Goal: Task Accomplishment & Management: Manage account settings

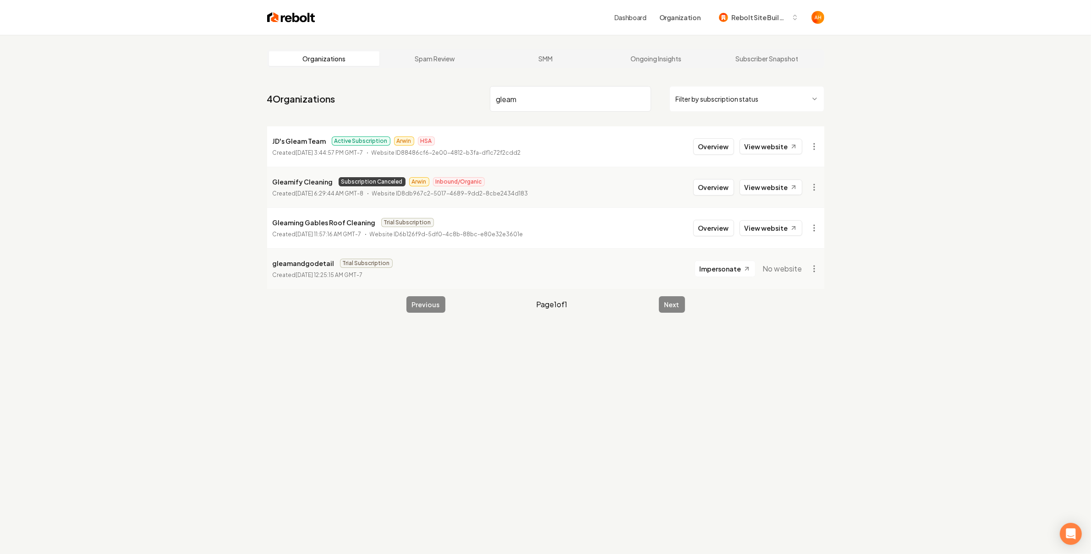
drag, startPoint x: 1040, startPoint y: 237, endPoint x: 1014, endPoint y: 233, distance: 26.1
click at [1037, 239] on div "Organizations Spam Review SMM Ongoing Insights Subscriber Snapshot 4 Organizati…" at bounding box center [545, 312] width 1091 height 554
click at [634, 389] on div "Organizations Spam Review SMM Ongoing Insights Subscriber Snapshot 4 Organizati…" at bounding box center [545, 312] width 1091 height 554
click at [572, 102] on input "gleam" at bounding box center [570, 99] width 161 height 26
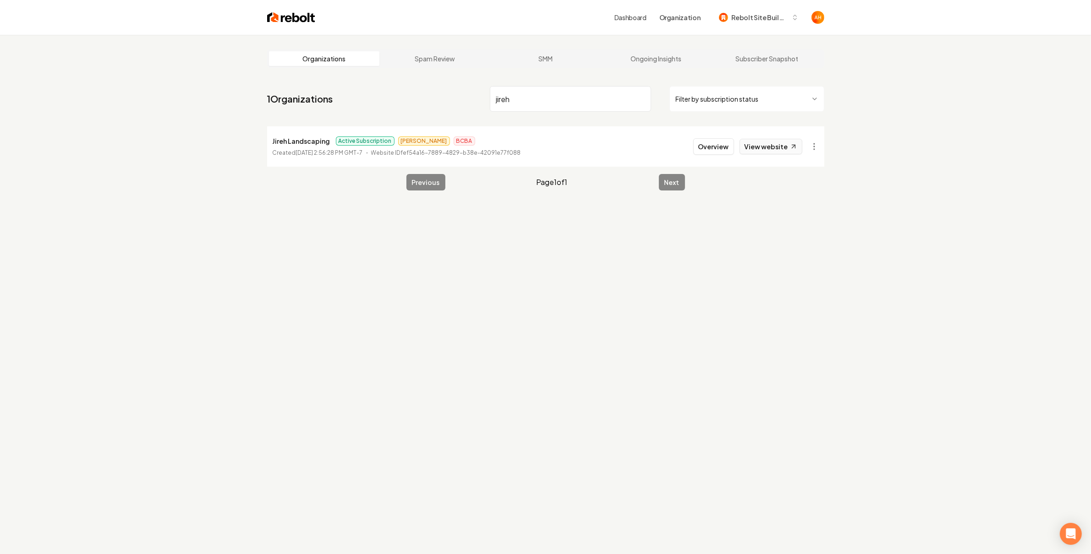
type input "jireh"
click at [762, 152] on link "View website" at bounding box center [771, 147] width 63 height 16
click at [726, 148] on button "Overview" at bounding box center [713, 146] width 41 height 16
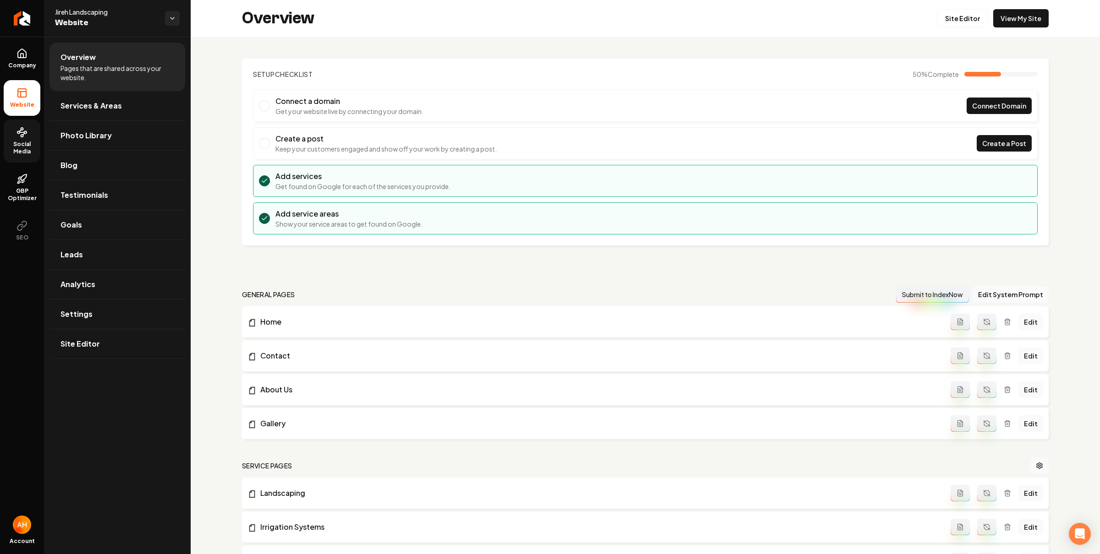
click at [13, 152] on span "Social Media" at bounding box center [22, 148] width 37 height 15
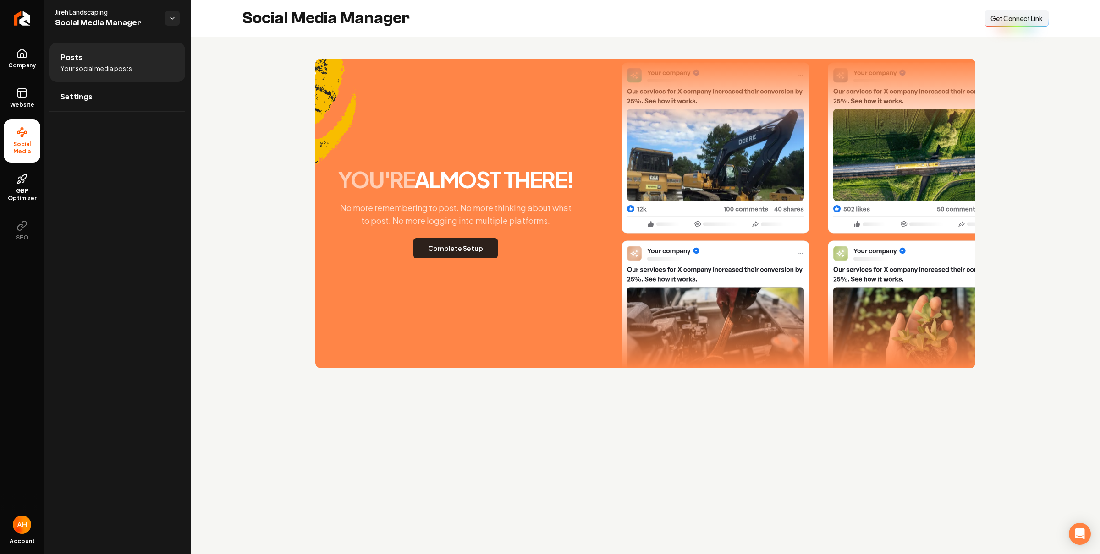
click at [464, 247] on button "Complete Setup" at bounding box center [455, 248] width 84 height 20
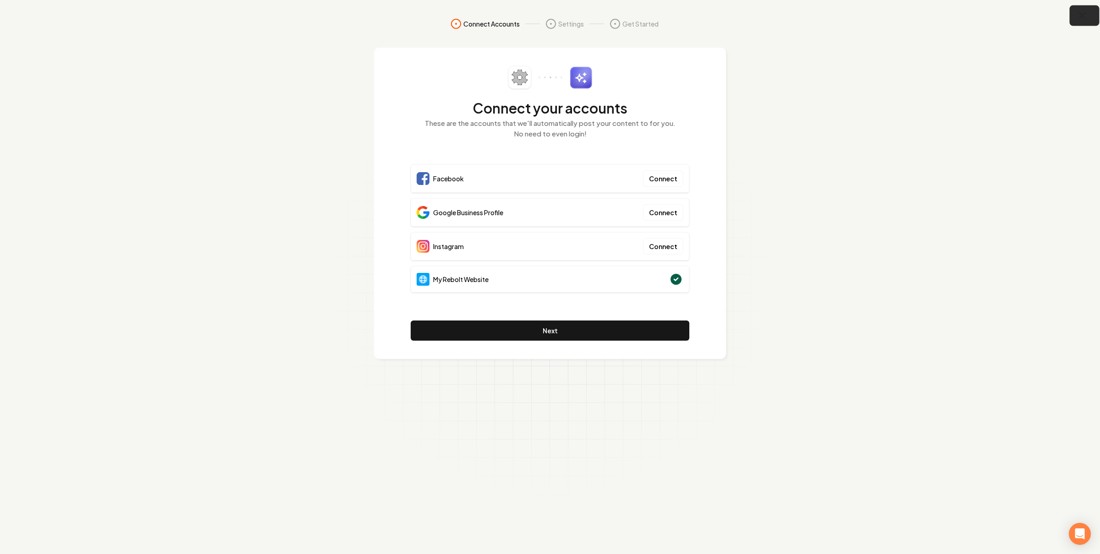
click at [1079, 20] on icon "button" at bounding box center [1081, 15] width 11 height 11
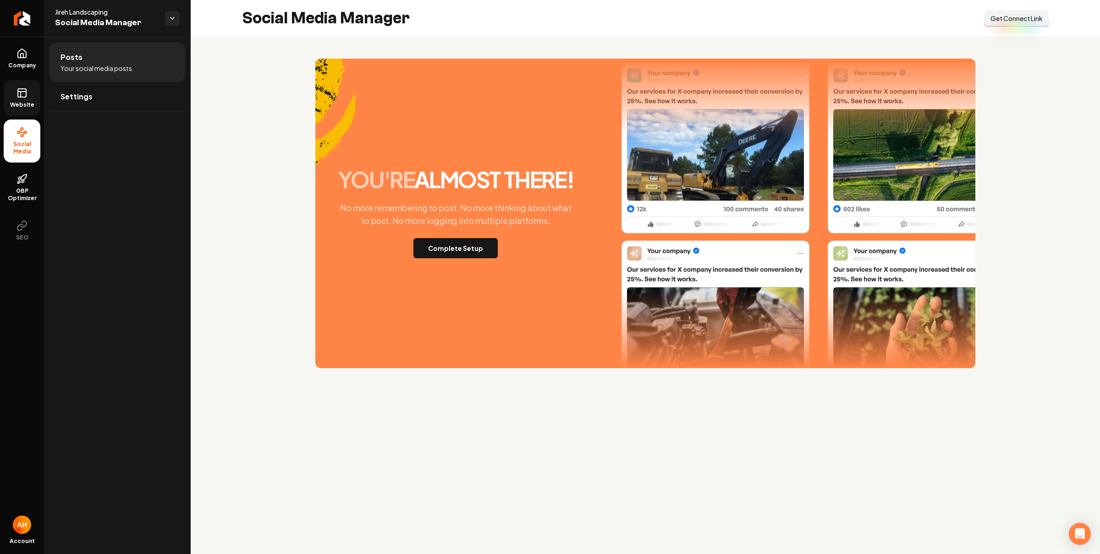
click at [37, 94] on link "Website" at bounding box center [22, 98] width 37 height 36
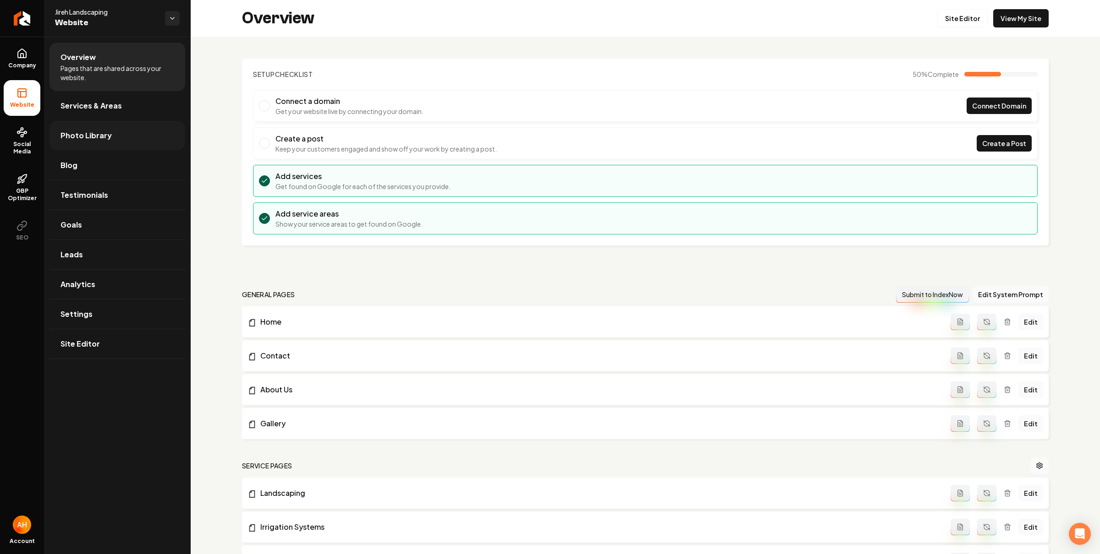
click at [113, 129] on link "Photo Library" at bounding box center [117, 135] width 136 height 29
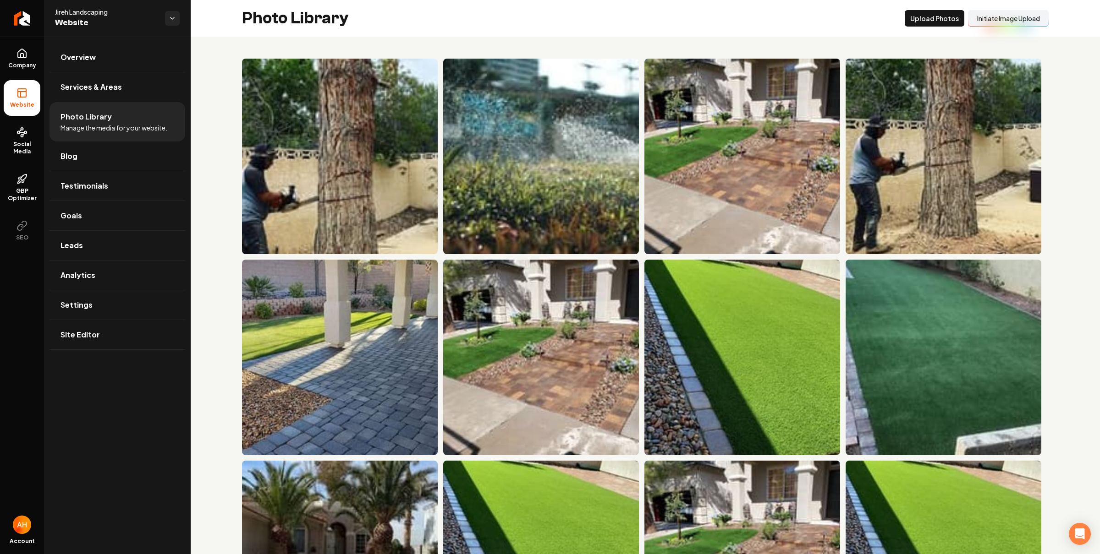
click at [986, 17] on button "Initiate Image Upload" at bounding box center [1008, 18] width 81 height 16
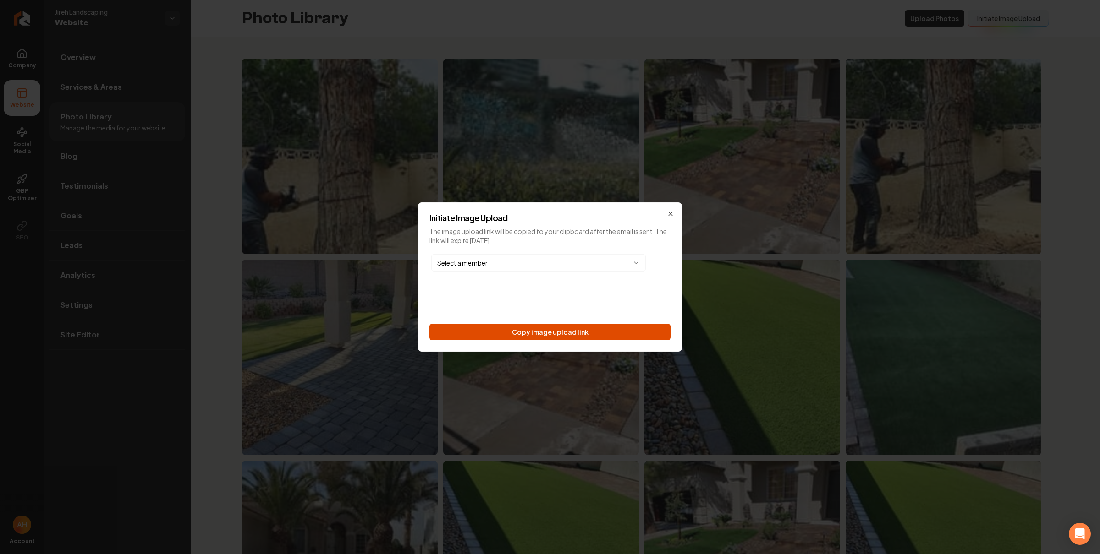
click at [550, 325] on button "Copy image upload link" at bounding box center [549, 332] width 241 height 16
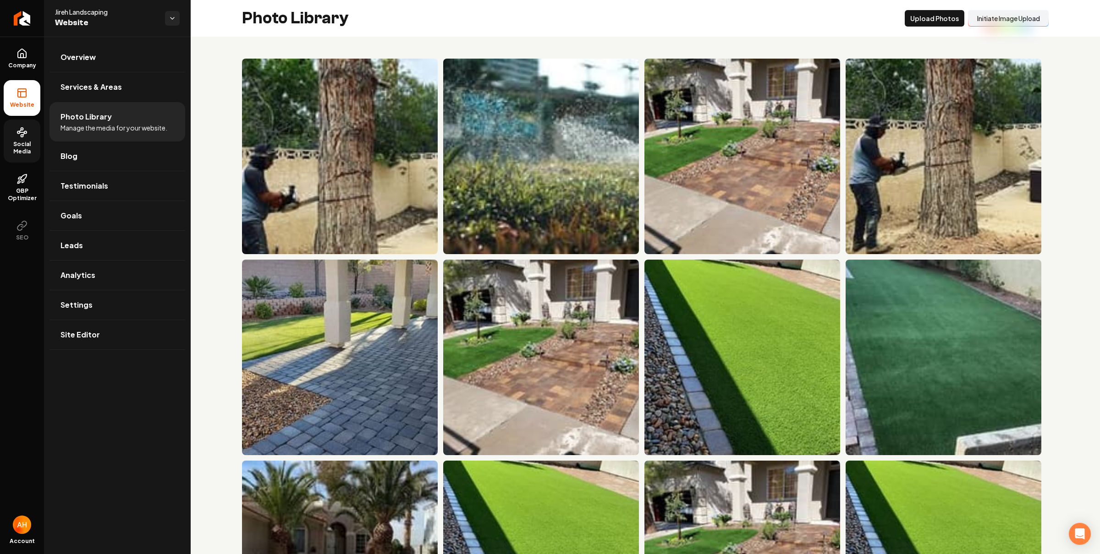
click at [20, 135] on icon at bounding box center [21, 132] width 11 height 11
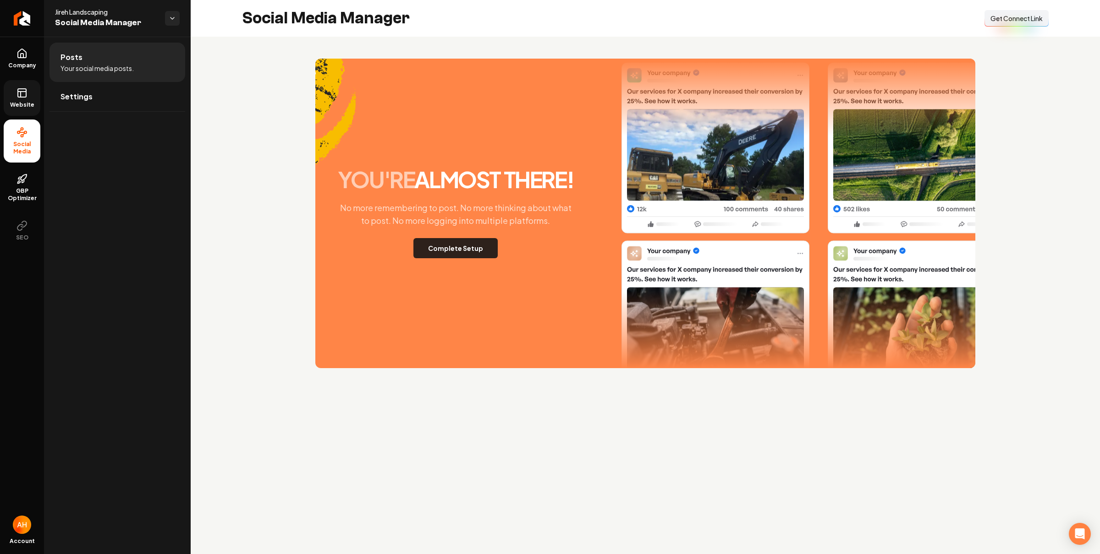
click at [453, 244] on button "Complete Setup" at bounding box center [455, 248] width 84 height 20
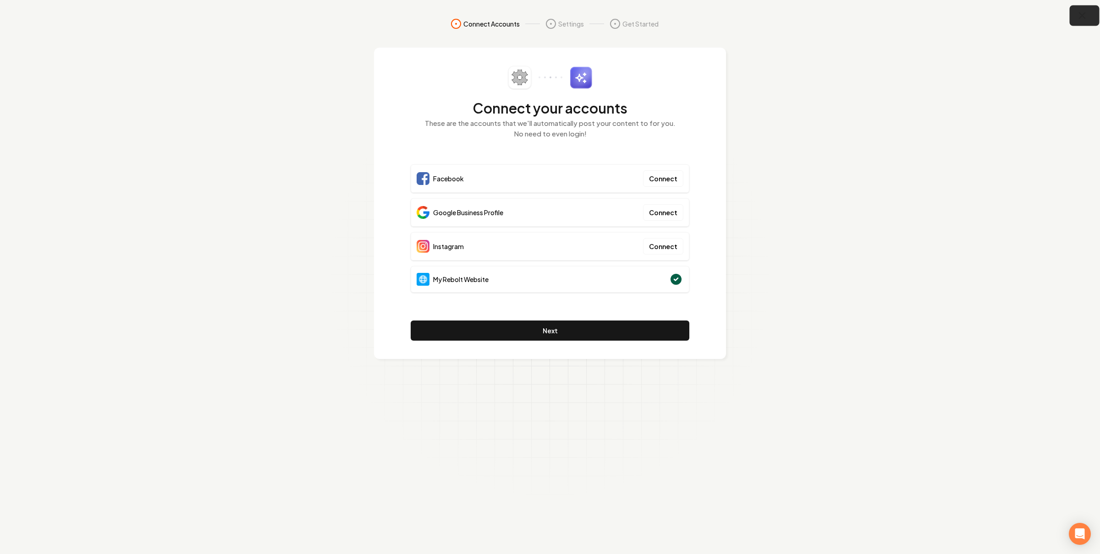
click at [1082, 10] on icon "button" at bounding box center [1081, 15] width 11 height 11
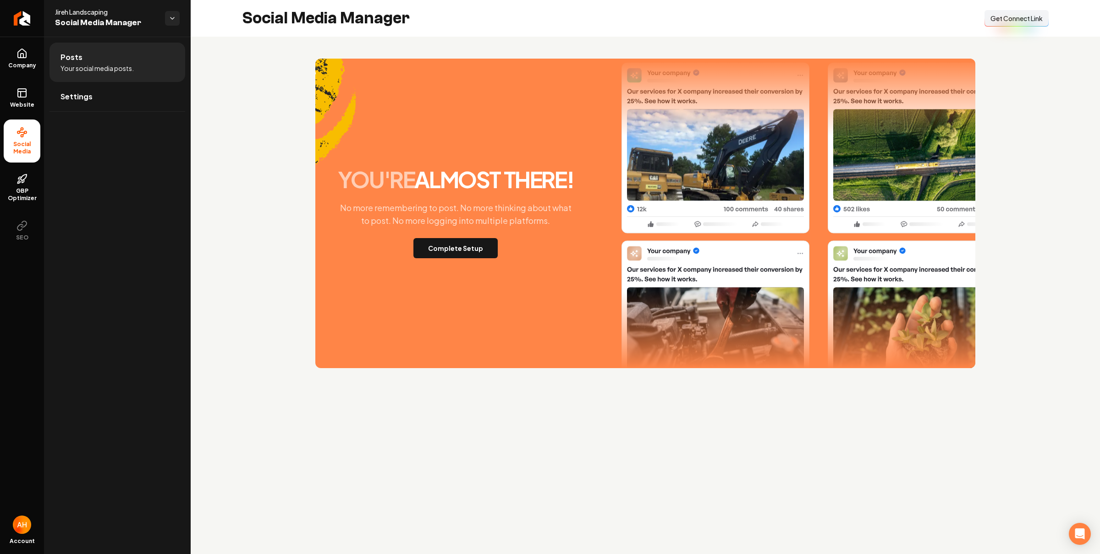
click at [1004, 20] on span "Get Connect Link" at bounding box center [1016, 18] width 52 height 9
click at [455, 247] on button "Complete Setup" at bounding box center [455, 248] width 84 height 20
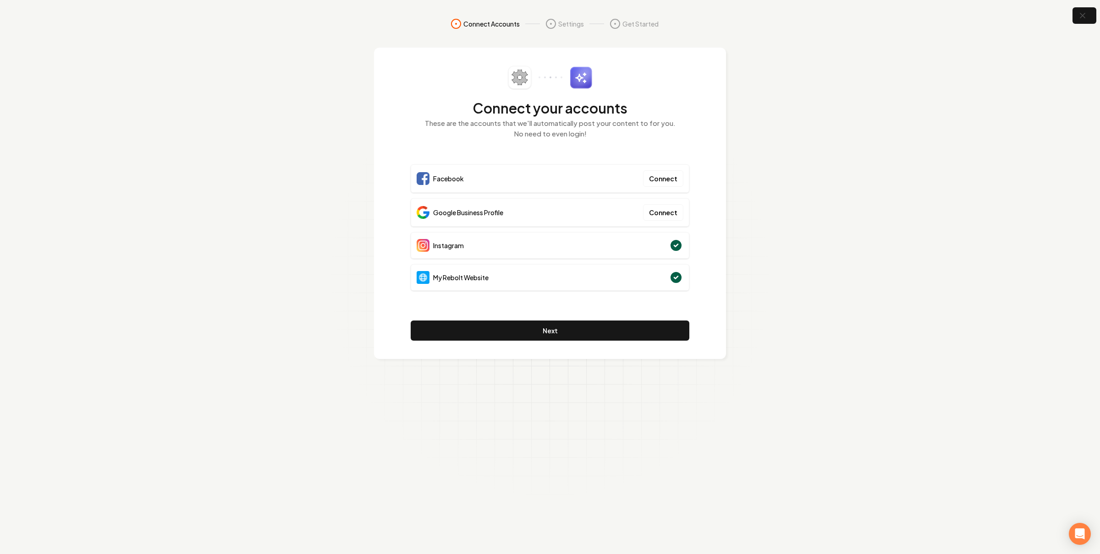
drag, startPoint x: 679, startPoint y: 109, endPoint x: 712, endPoint y: 115, distance: 33.1
click at [712, 115] on div "Connect your accounts These are the accounts that we'll automatically post your…" at bounding box center [550, 204] width 352 height 312
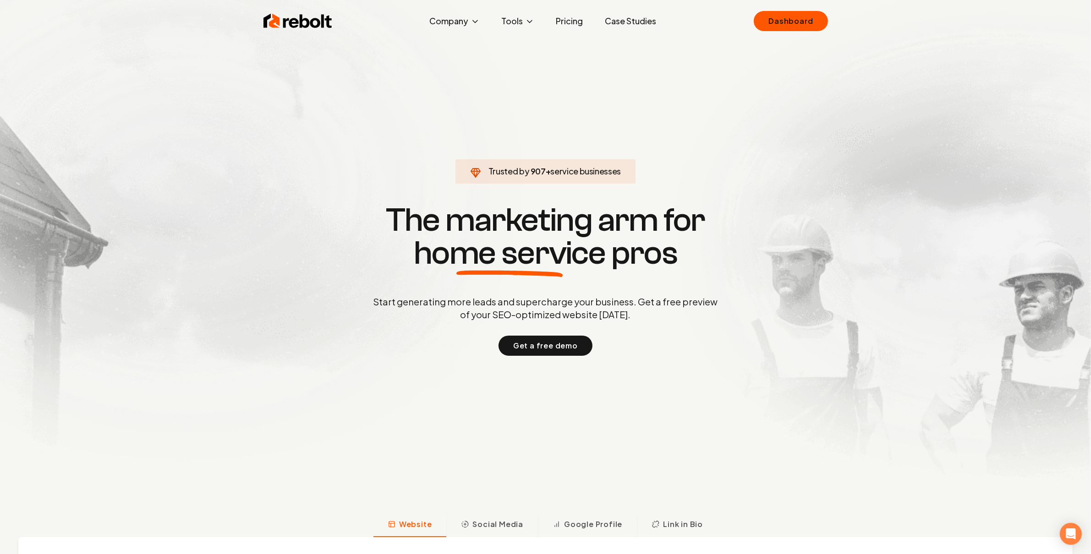
click link "Dashboard" at bounding box center [791, 21] width 74 height 20
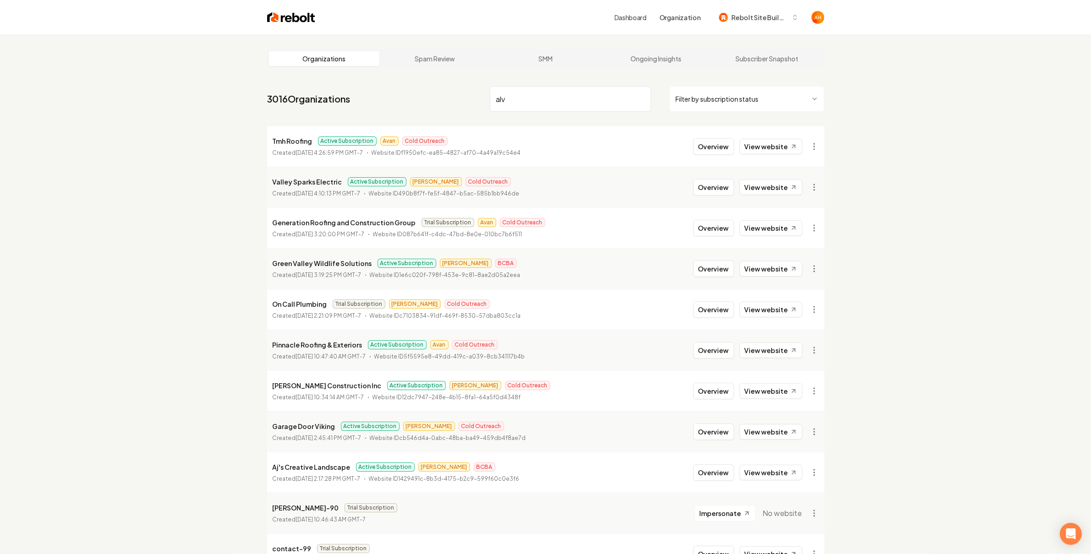
type input "alv"
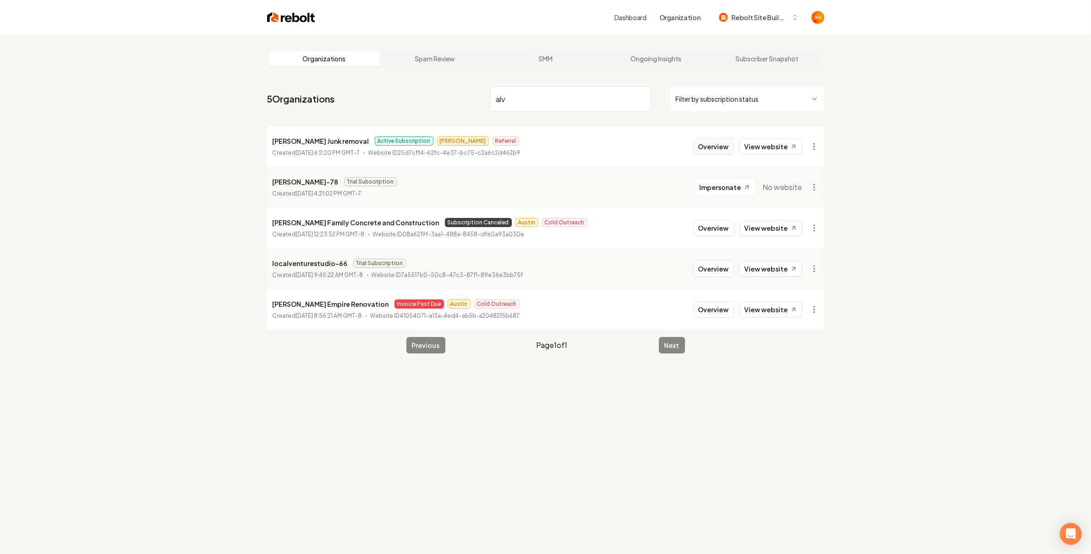
click at [697, 144] on button "Overview" at bounding box center [713, 146] width 41 height 16
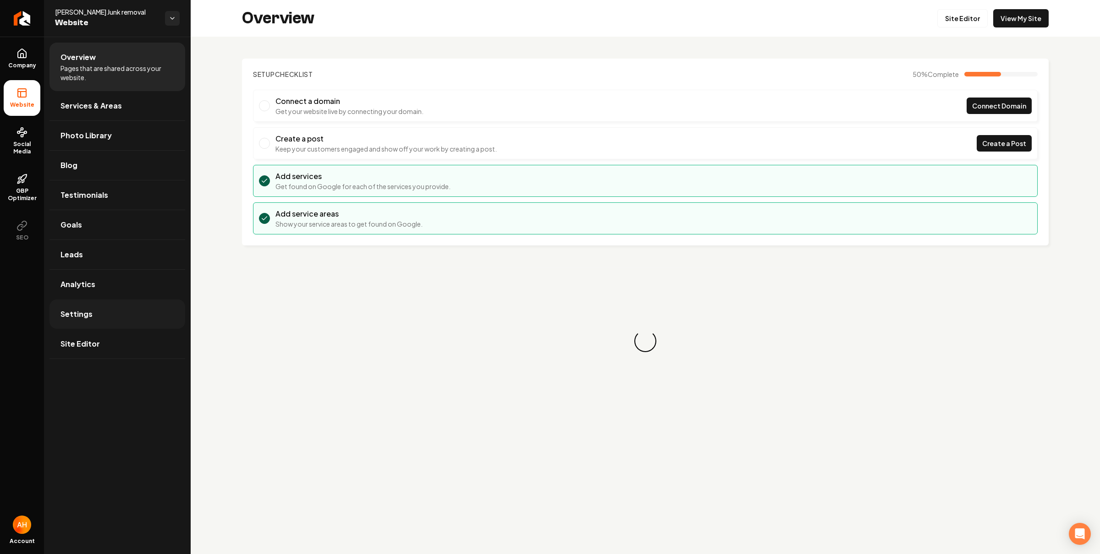
click at [135, 318] on link "Settings" at bounding box center [117, 314] width 136 height 29
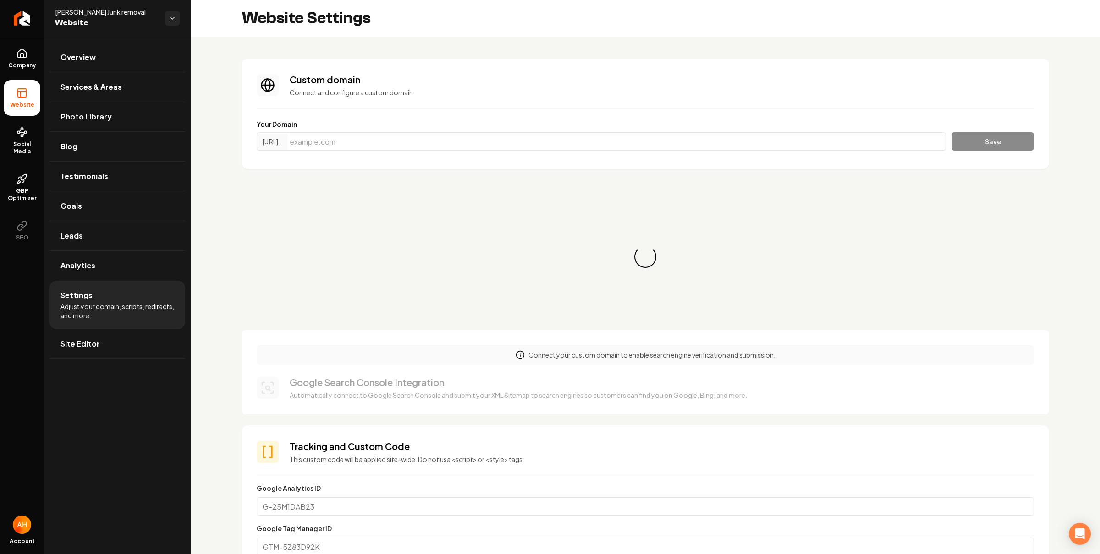
scroll to position [82, 0]
drag, startPoint x: 396, startPoint y: 142, endPoint x: 430, endPoint y: 144, distance: 34.0
click at [396, 142] on input "Main content area" at bounding box center [616, 141] width 660 height 18
paste input "alvaradosjunkremoval.com"
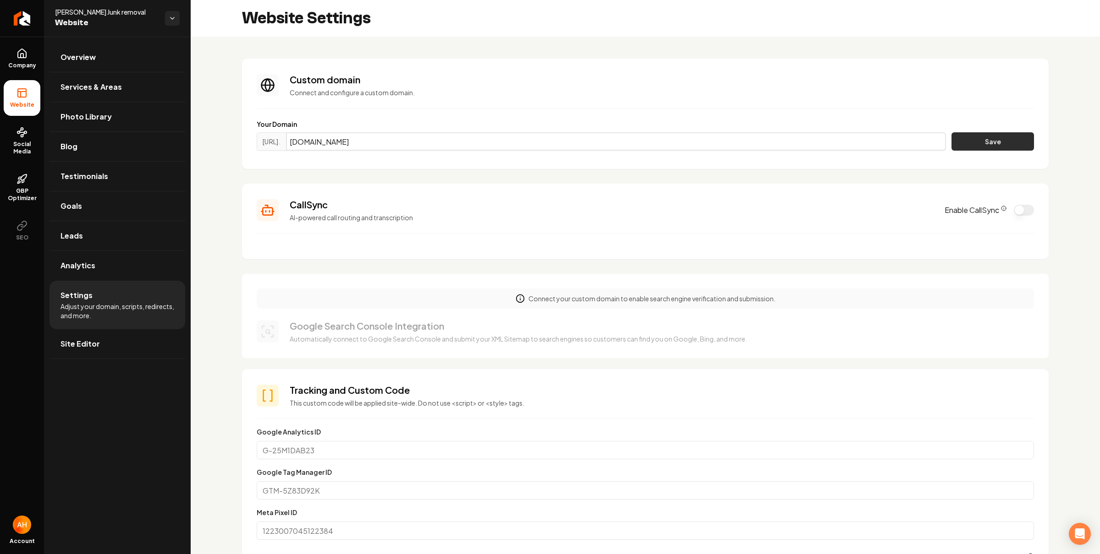
type input "alvaradosjunkremoval.com"
drag, startPoint x: 966, startPoint y: 137, endPoint x: 975, endPoint y: 157, distance: 22.0
click at [968, 140] on button "Save" at bounding box center [992, 141] width 82 height 18
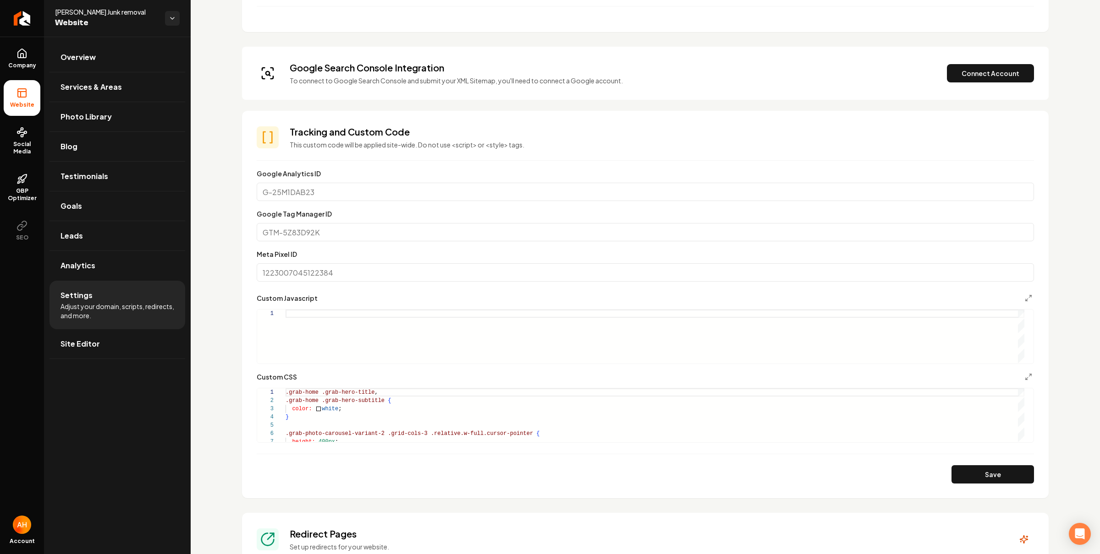
scroll to position [450, 0]
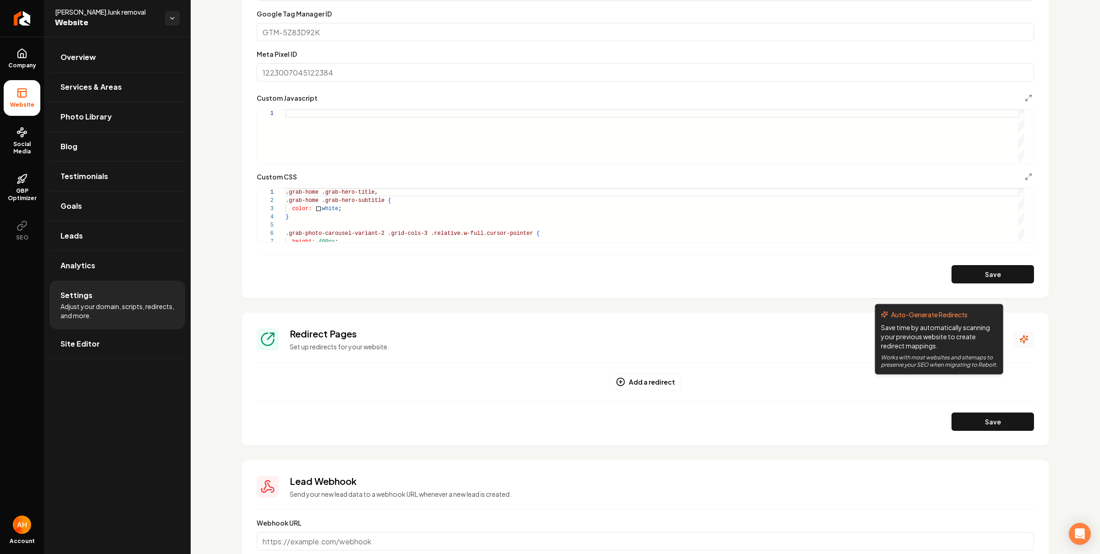
click at [1014, 338] on button "Main content area" at bounding box center [1024, 339] width 20 height 16
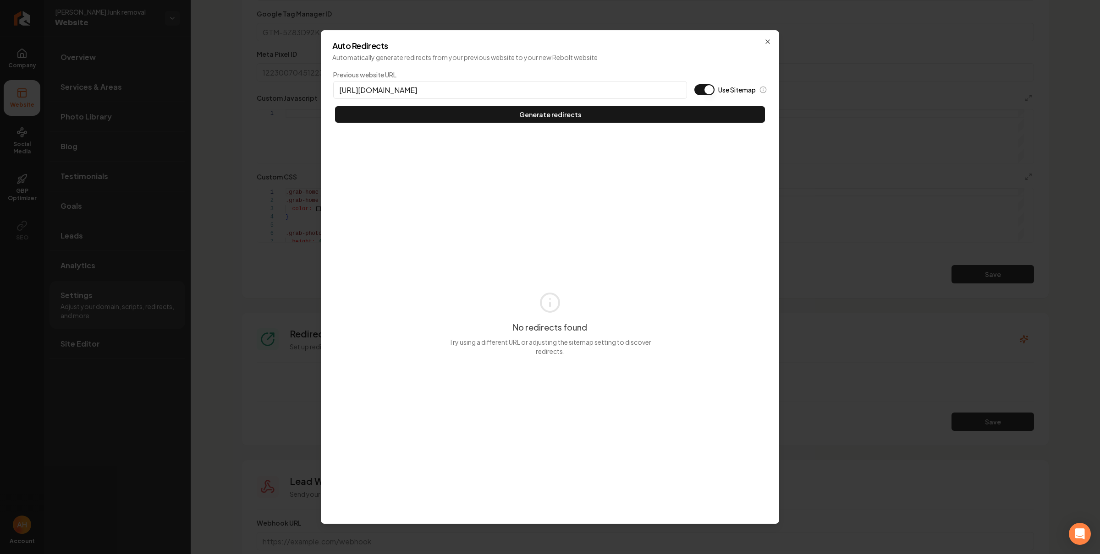
type input "https://alvaradosjunkremoval.com"
type button "on"
click at [694, 84] on button "Use Sitemap" at bounding box center [704, 89] width 20 height 11
click at [335, 106] on button "Generate redirects" at bounding box center [550, 114] width 430 height 16
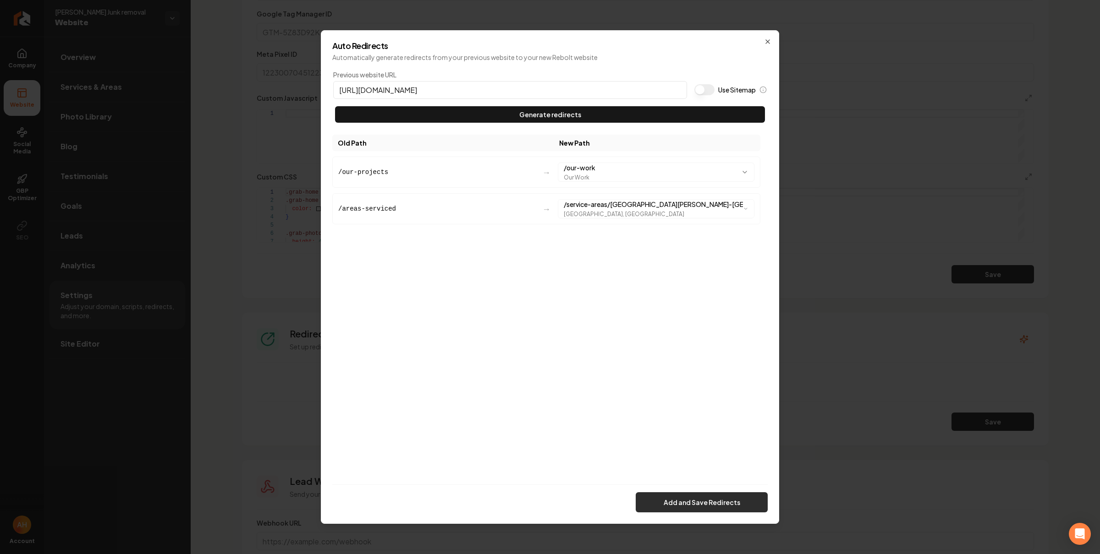
click at [701, 500] on button "Add and Save Redirects" at bounding box center [702, 503] width 132 height 20
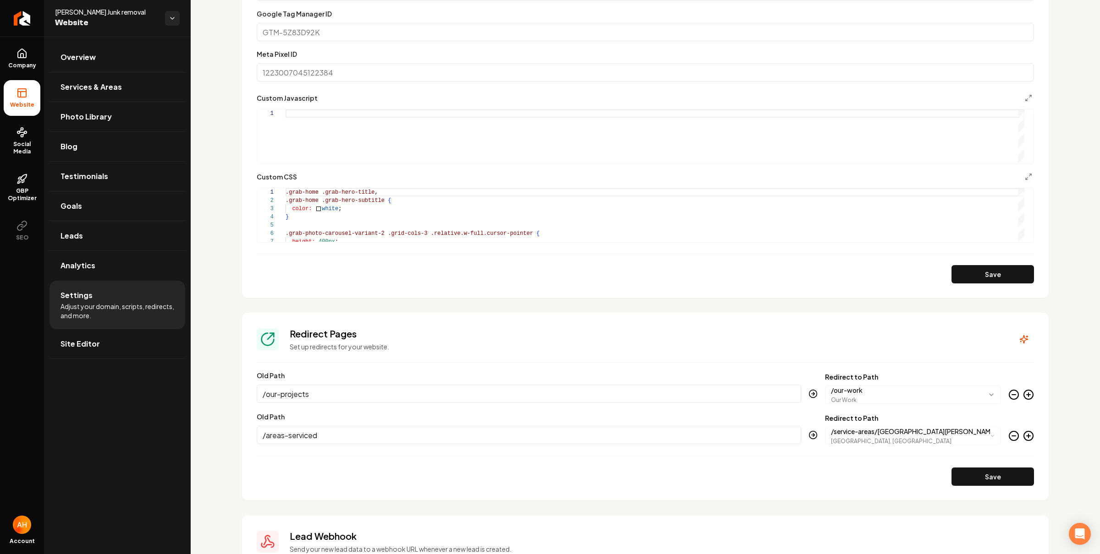
scroll to position [0, 0]
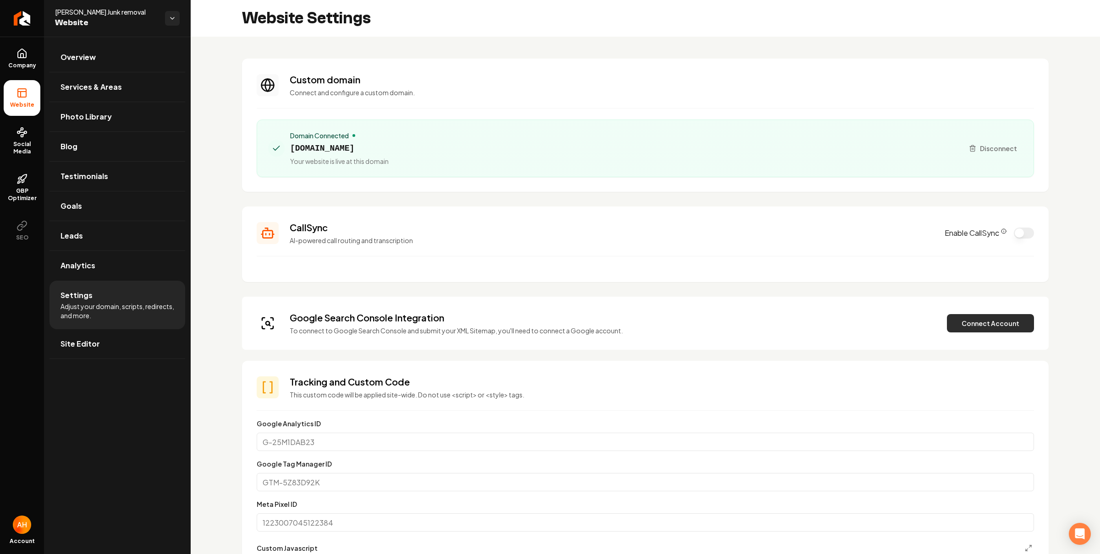
click at [947, 325] on button "Connect Account" at bounding box center [990, 323] width 87 height 18
click at [976, 323] on button "Connect Account" at bounding box center [990, 323] width 87 height 18
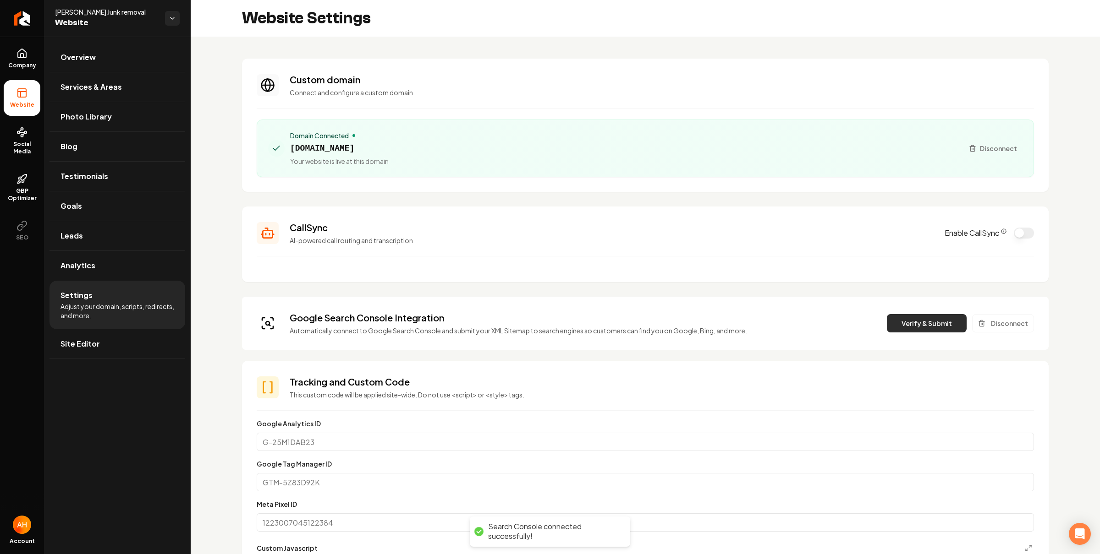
click at [932, 318] on button "Verify & Submit" at bounding box center [927, 323] width 80 height 18
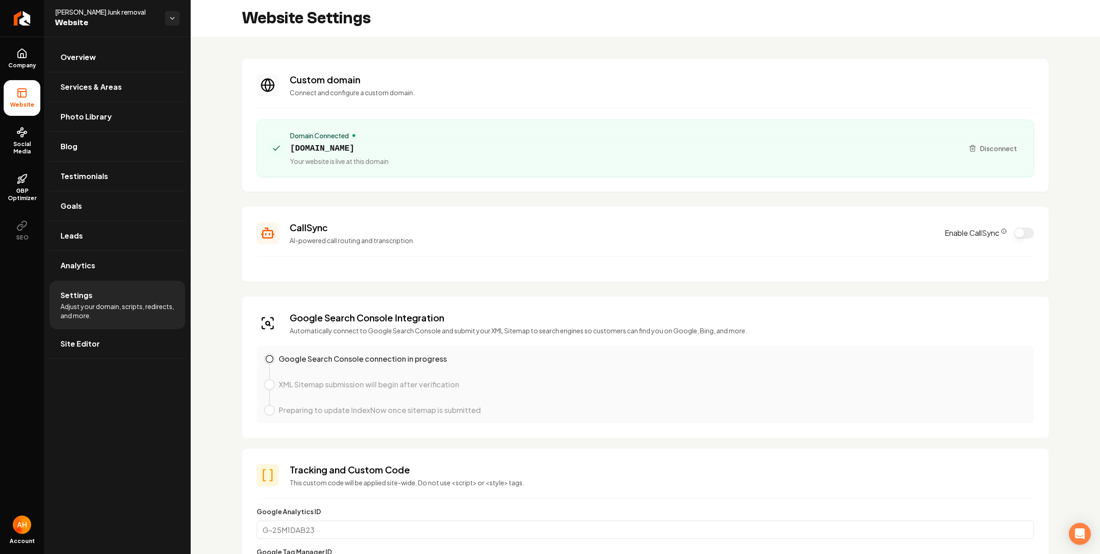
click at [378, 148] on span "alvaradosjunkremoval.com" at bounding box center [339, 148] width 99 height 13
copy span "alvaradosjunkremoval.com"
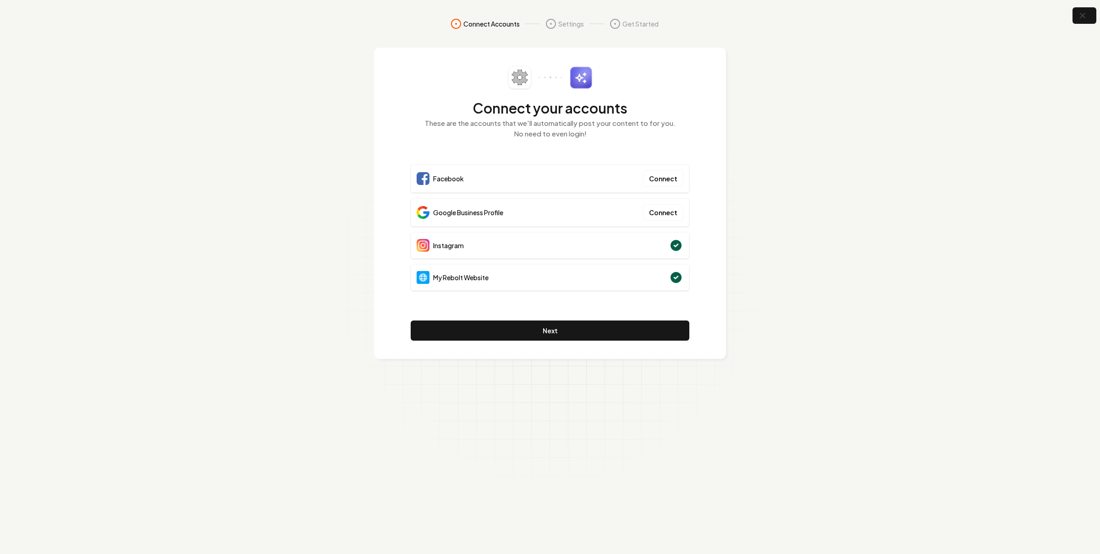
click at [704, 64] on div "Connect your accounts These are the accounts that we'll automatically post your…" at bounding box center [550, 204] width 352 height 312
click at [776, 183] on section "Connect Accounts Settings Get Started Connect your accounts These are the accou…" at bounding box center [550, 277] width 1100 height 554
click at [555, 324] on button "Next" at bounding box center [550, 331] width 279 height 20
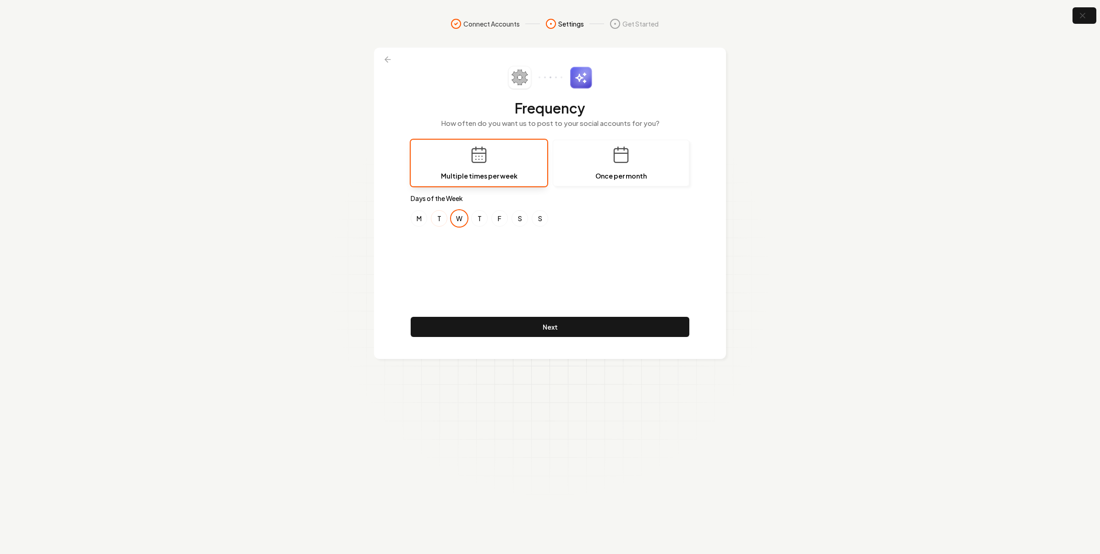
click at [434, 222] on button "T" at bounding box center [439, 218] width 16 height 16
click at [461, 222] on button "W" at bounding box center [459, 218] width 16 height 16
click at [495, 220] on button "F" at bounding box center [499, 218] width 16 height 16
click at [614, 322] on button "Next" at bounding box center [550, 327] width 279 height 20
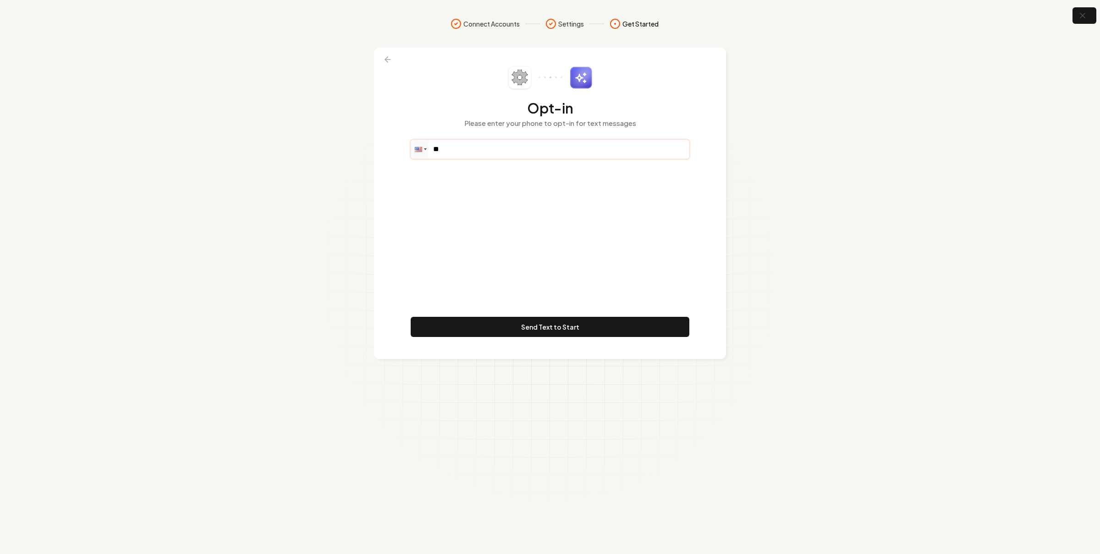
click at [488, 157] on input "**" at bounding box center [550, 149] width 278 height 18
paste input "**********"
type input "**********"
click at [567, 334] on button "Send Text to Start" at bounding box center [550, 327] width 279 height 20
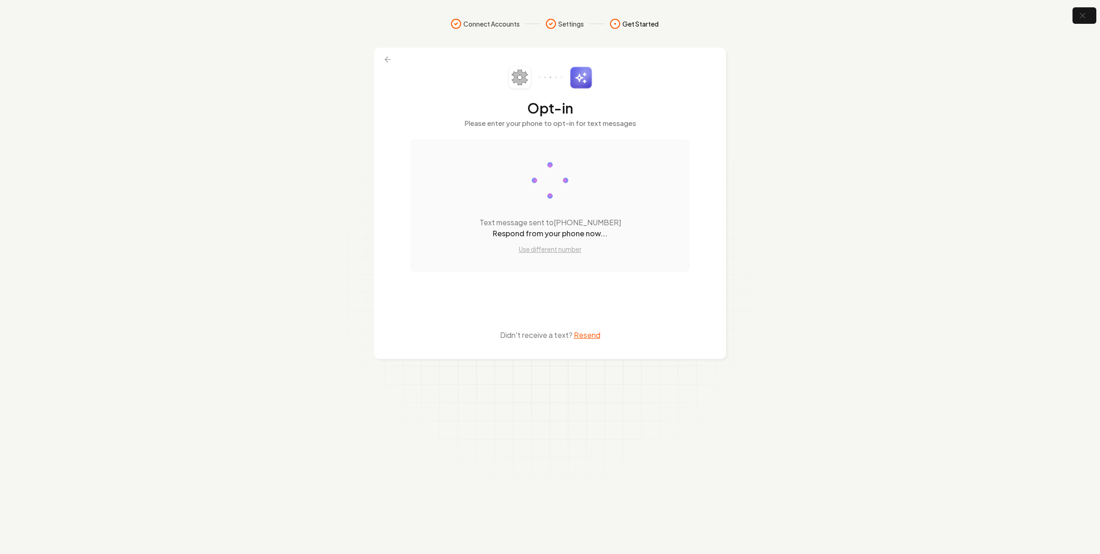
click at [1070, 11] on section "Connect Accounts Settings Get Started Opt-in Please enter your phone to opt-in …" at bounding box center [550, 277] width 1100 height 554
click at [1074, 15] on button "button" at bounding box center [1084, 15] width 30 height 21
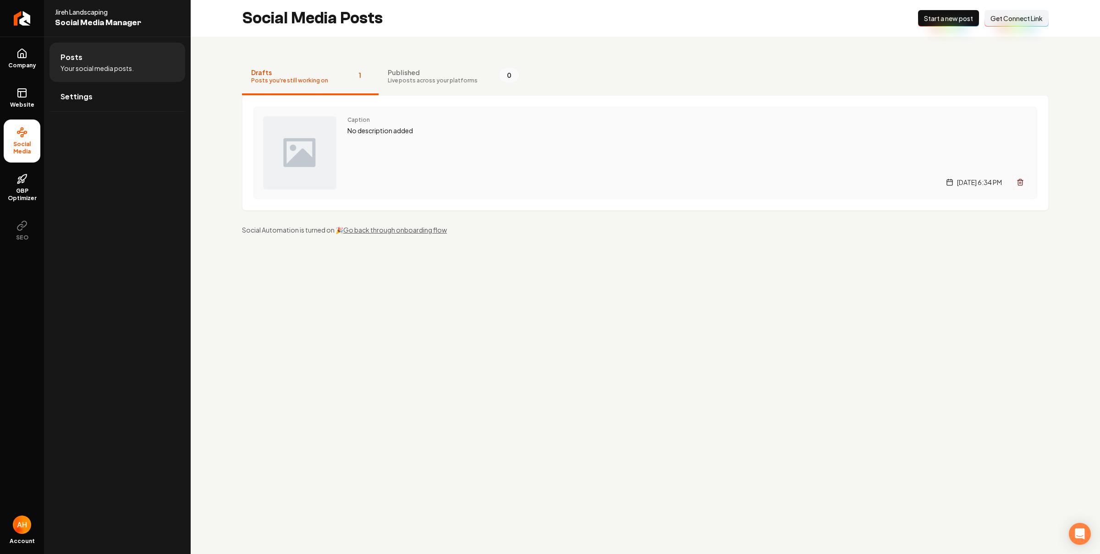
click at [414, 136] on div "Caption No description added Monday, August 25, 2025 | 6:34 PM" at bounding box center [687, 152] width 680 height 73
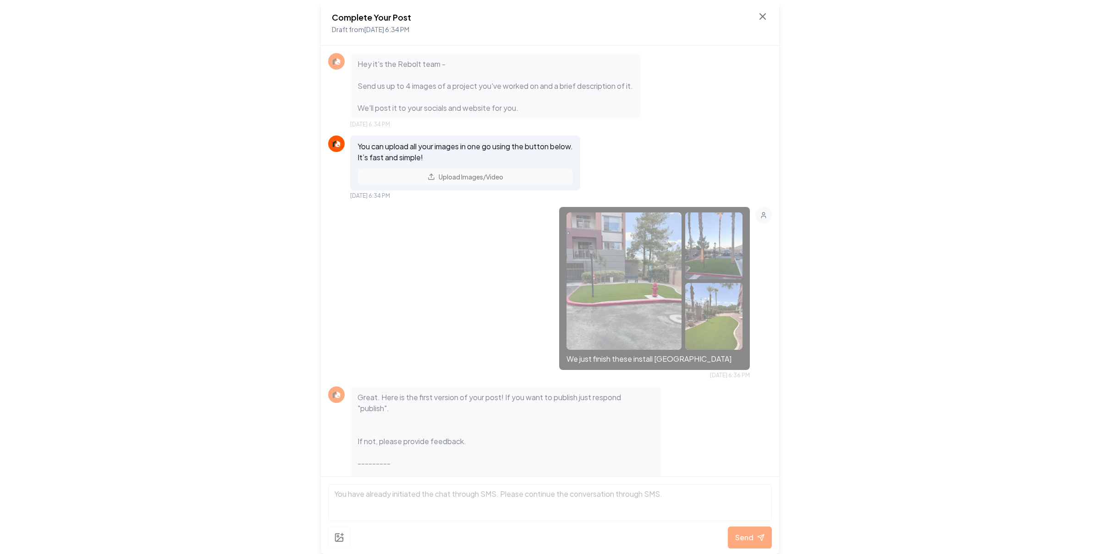
scroll to position [80, 0]
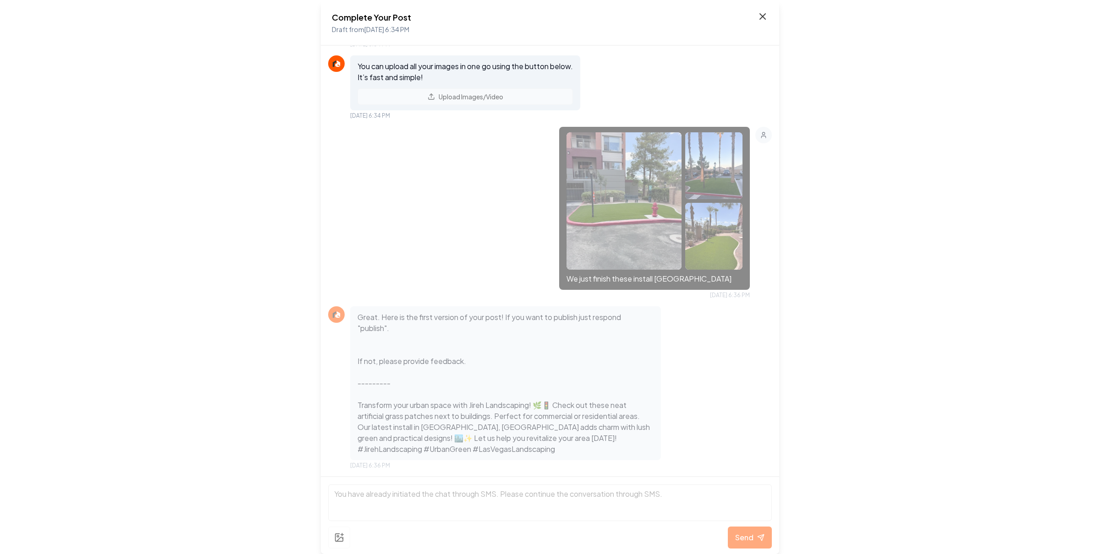
click at [765, 13] on icon at bounding box center [762, 16] width 11 height 11
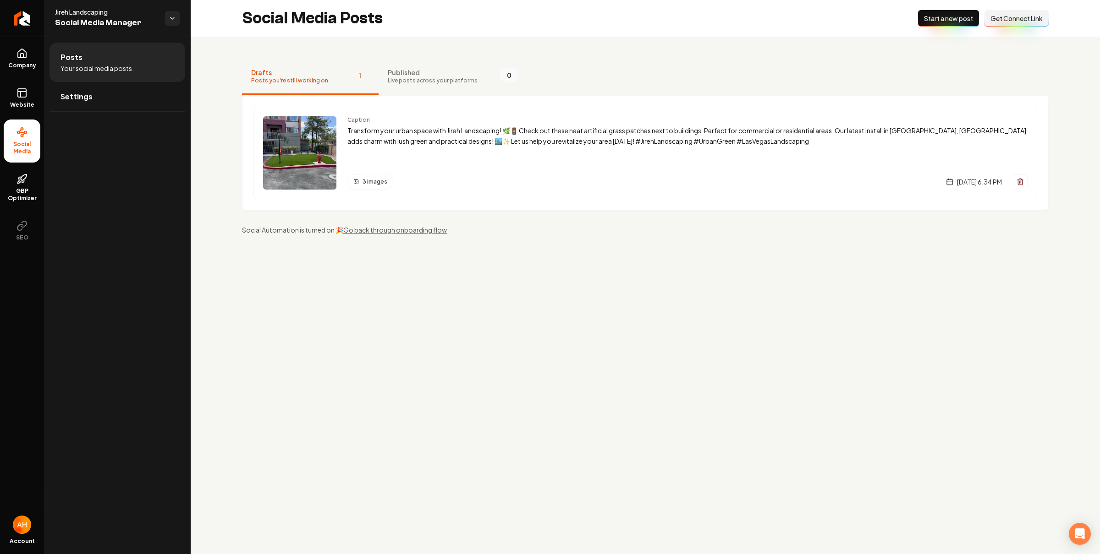
click at [439, 47] on div "Drafts Posts you're still working on 1 Published Live posts across your platfor…" at bounding box center [645, 147] width 909 height 220
click at [513, 129] on p "Transform your urban space with Jireh Landscaping! 🌿🚦 Check out these neat arti…" at bounding box center [687, 136] width 680 height 21
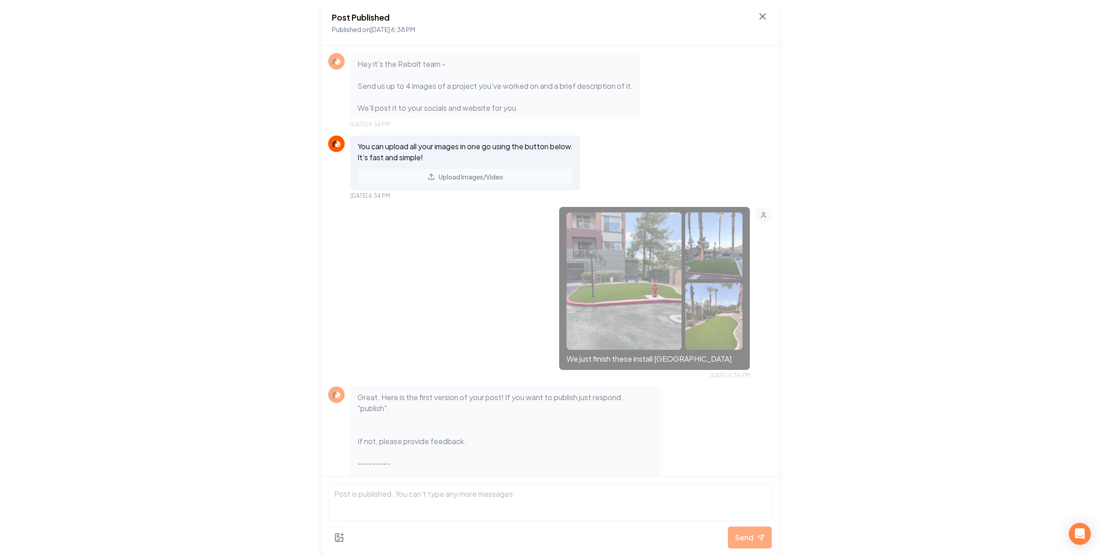
scroll to position [157, 0]
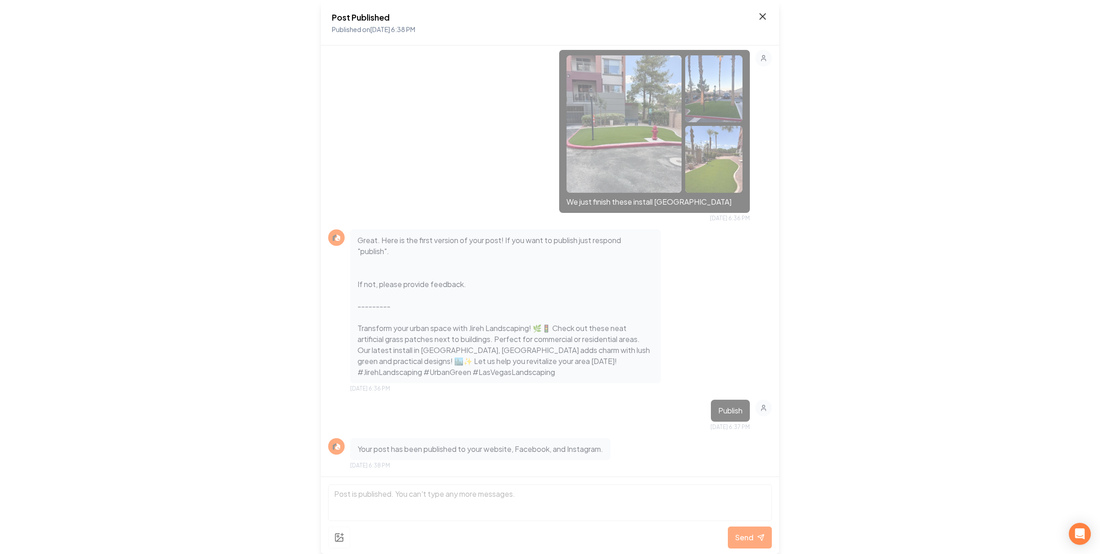
click at [761, 14] on icon at bounding box center [762, 16] width 11 height 11
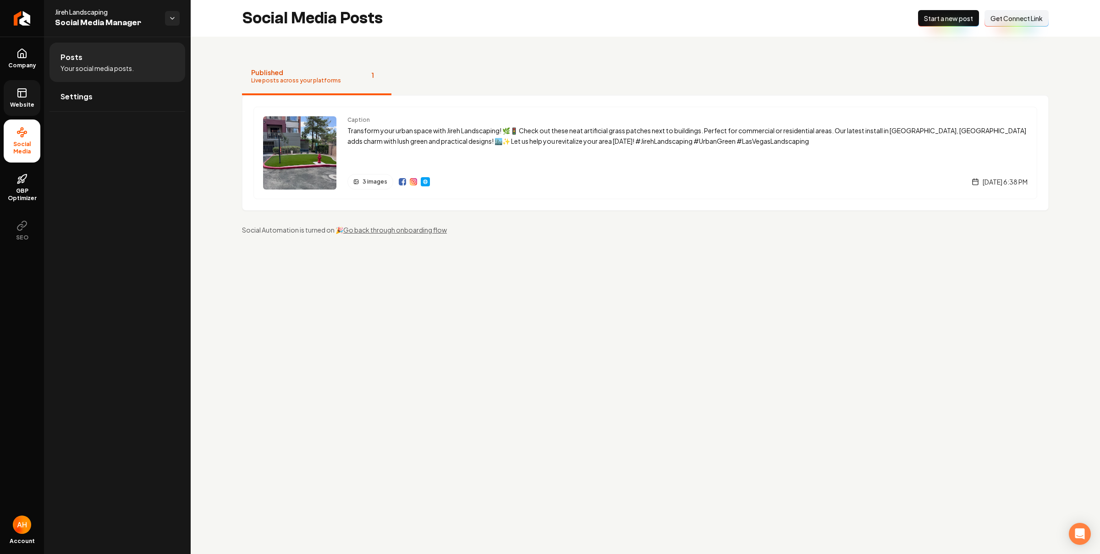
drag, startPoint x: 1, startPoint y: 84, endPoint x: 12, endPoint y: 93, distance: 14.3
click at [2, 84] on ul "Company Website Social Media GBP Optimizer SEO" at bounding box center [22, 145] width 44 height 216
click at [23, 104] on span "Website" at bounding box center [22, 104] width 32 height 7
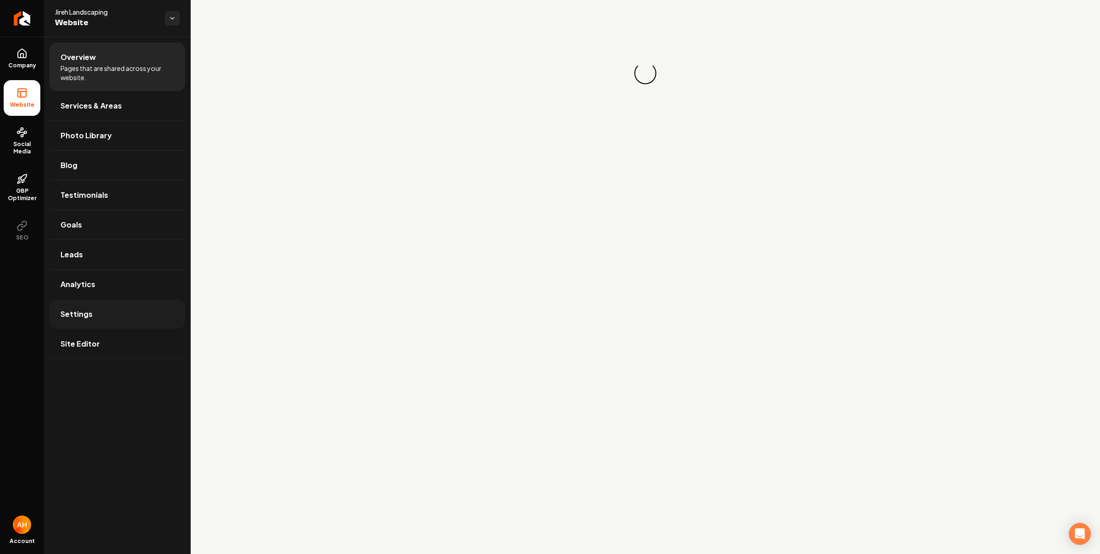
click at [159, 310] on link "Settings" at bounding box center [117, 314] width 136 height 29
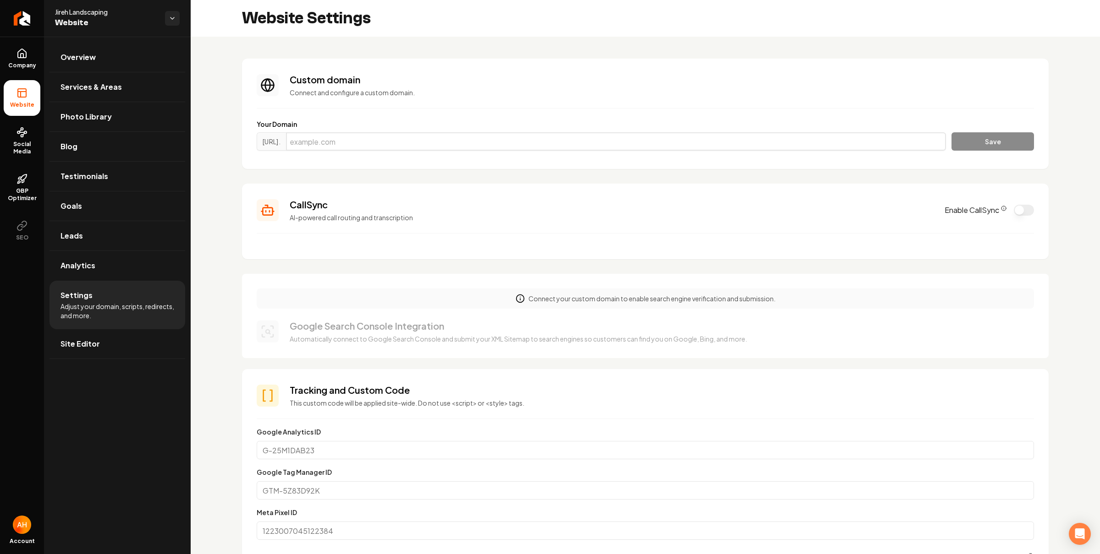
click at [458, 138] on input "Main content area" at bounding box center [616, 141] width 660 height 18
paste input "[DOMAIN_NAME]"
type input "[DOMAIN_NAME]"
click at [974, 136] on button "Save" at bounding box center [992, 141] width 82 height 18
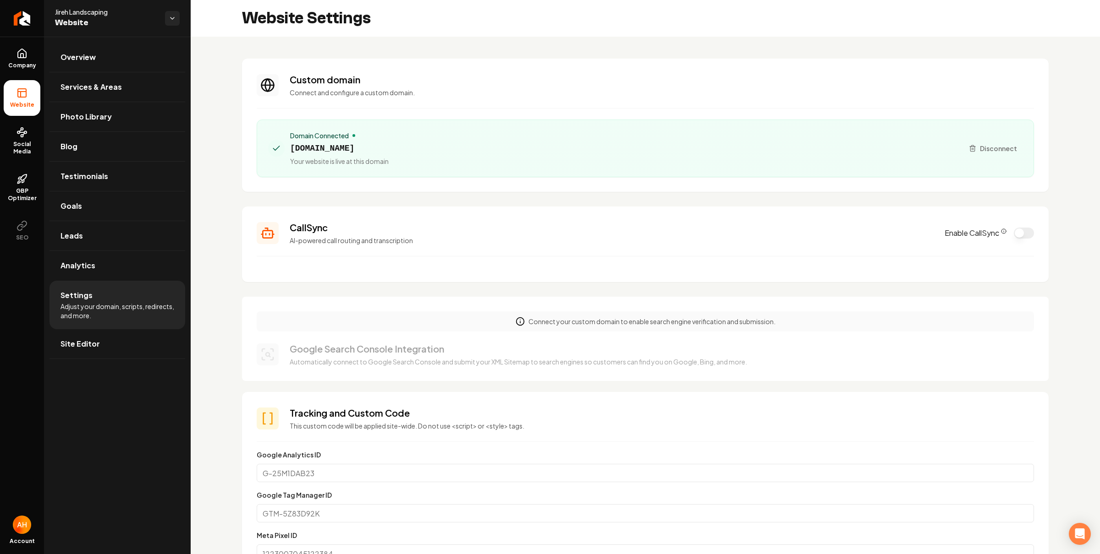
click at [389, 143] on span "jirehlandscapinglawncare.com" at bounding box center [339, 148] width 99 height 13
copy span "jirehlandscapinglawncare.com"
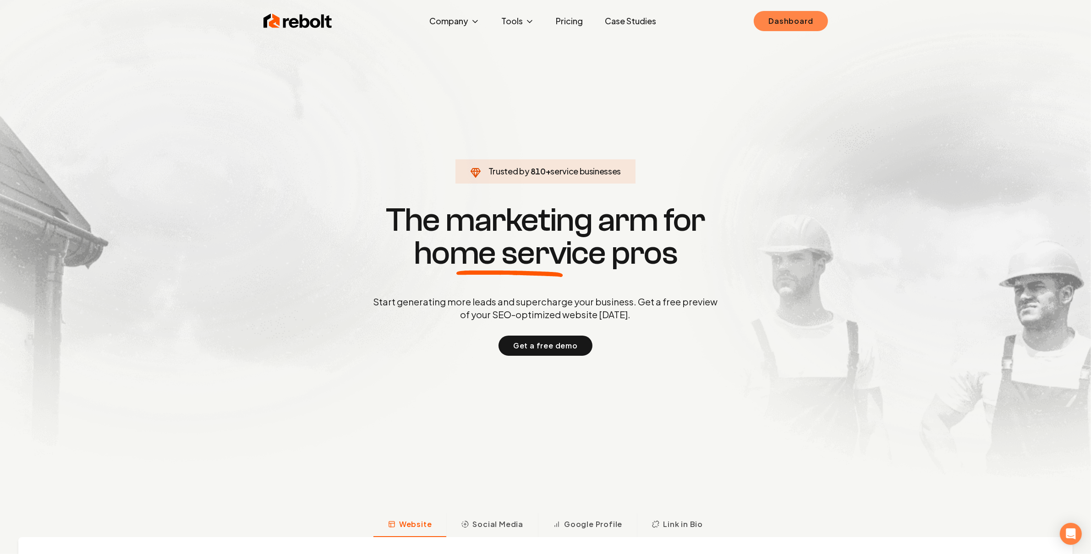
click at [765, 28] on link "Dashboard" at bounding box center [791, 21] width 74 height 20
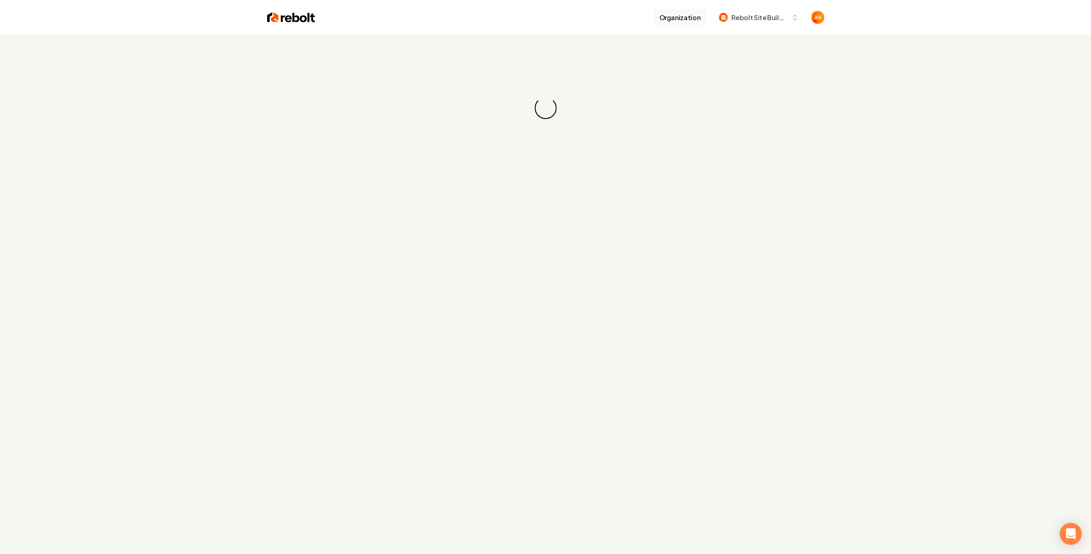
click at [681, 18] on button "Organization" at bounding box center [680, 17] width 52 height 16
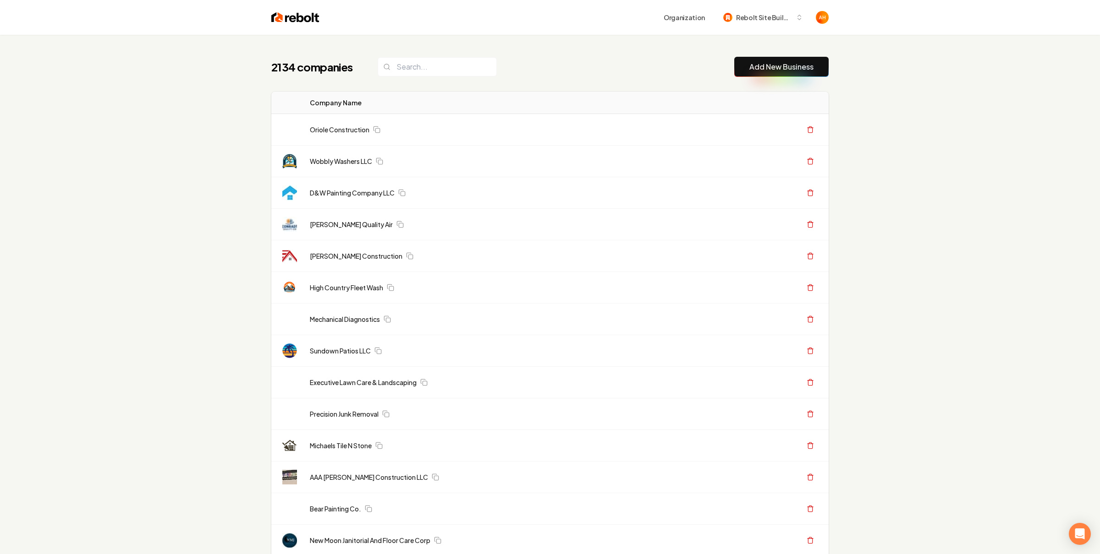
drag, startPoint x: 593, startPoint y: 54, endPoint x: 733, endPoint y: 111, distance: 151.2
click at [433, 92] on th "Company Name" at bounding box center [494, 103] width 385 height 22
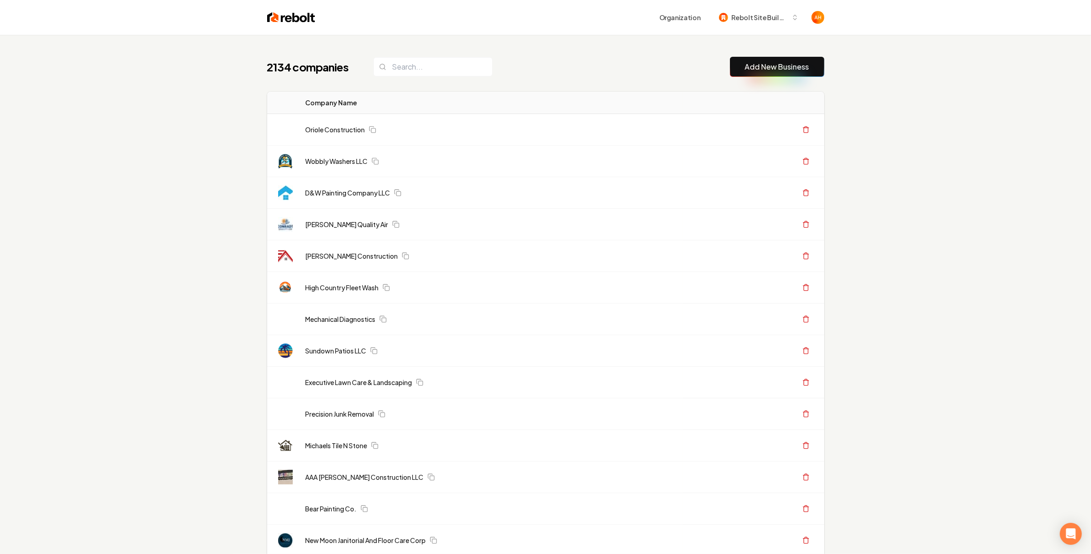
drag, startPoint x: 465, startPoint y: 52, endPoint x: 459, endPoint y: 61, distance: 10.3
click at [459, 61] on input "search" at bounding box center [432, 66] width 119 height 19
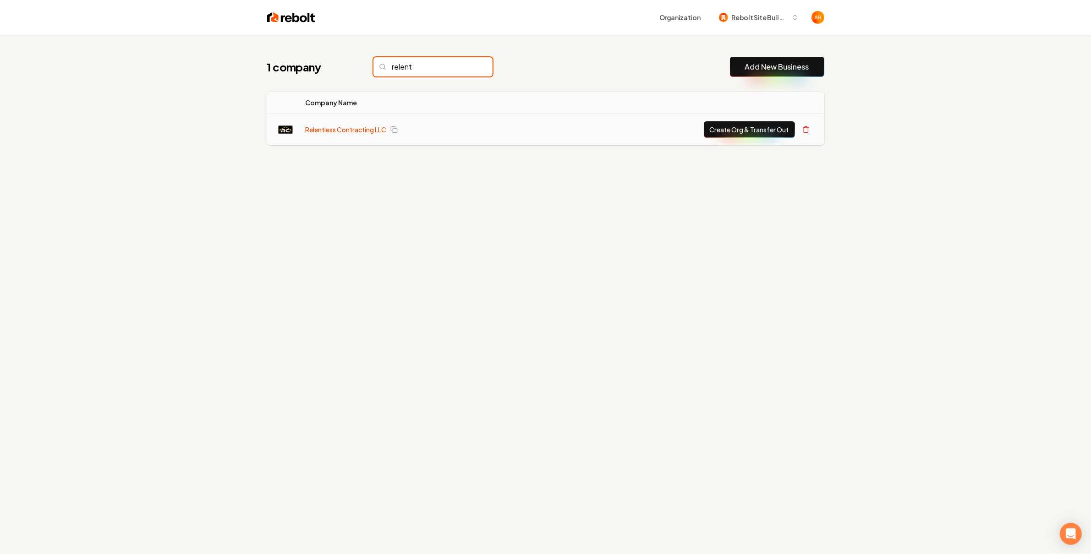
type input "relent"
drag, startPoint x: 326, startPoint y: 132, endPoint x: 346, endPoint y: 136, distance: 20.0
click at [326, 133] on link "Relentless Contracting LLC" at bounding box center [346, 129] width 81 height 9
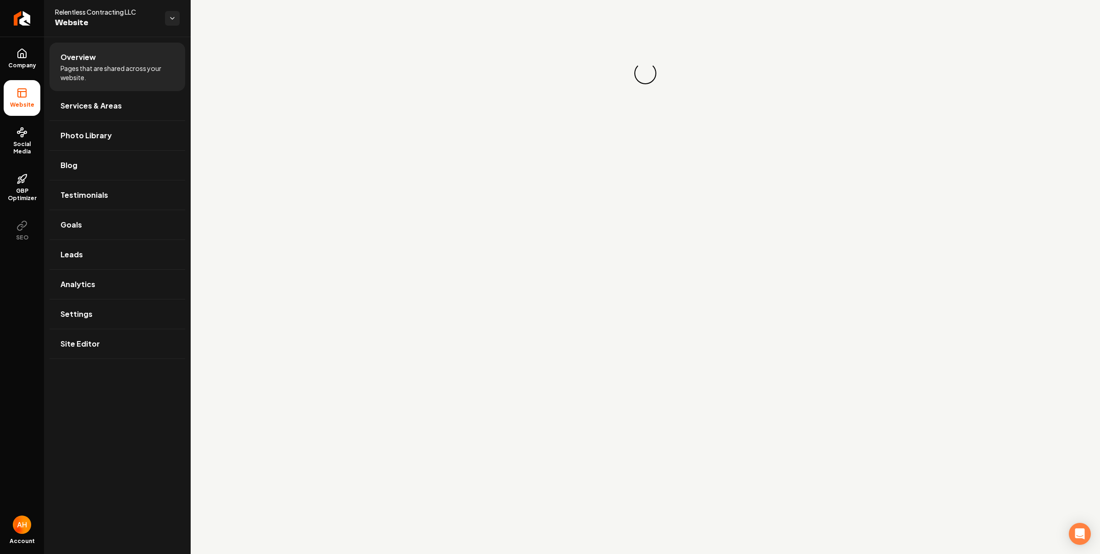
click at [1001, 14] on div "Loading... Loading..." at bounding box center [645, 73] width 909 height 147
click at [1009, 15] on div "Loading... Loading..." at bounding box center [645, 73] width 909 height 147
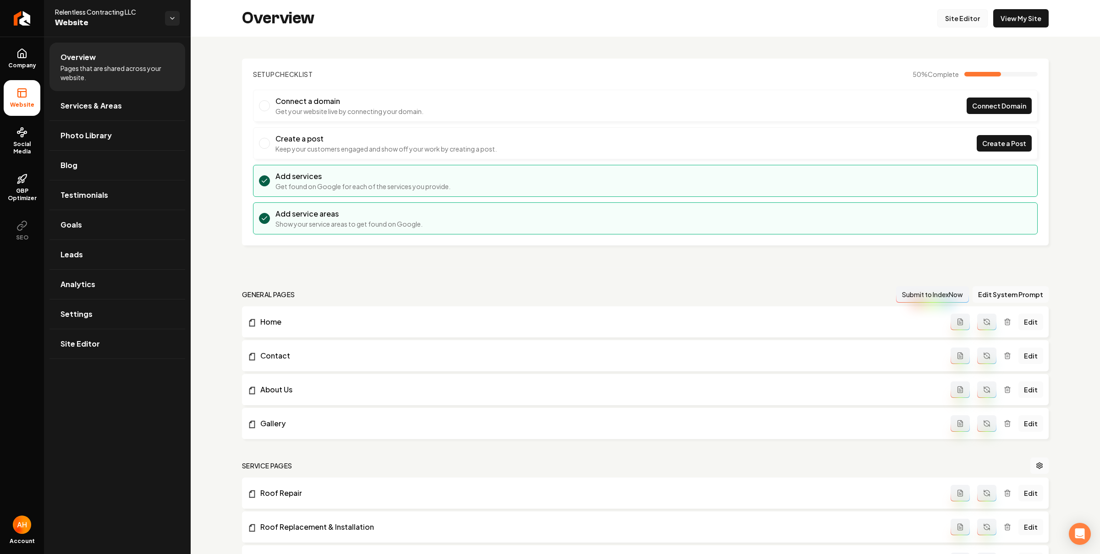
click at [954, 15] on link "Site Editor" at bounding box center [962, 18] width 50 height 18
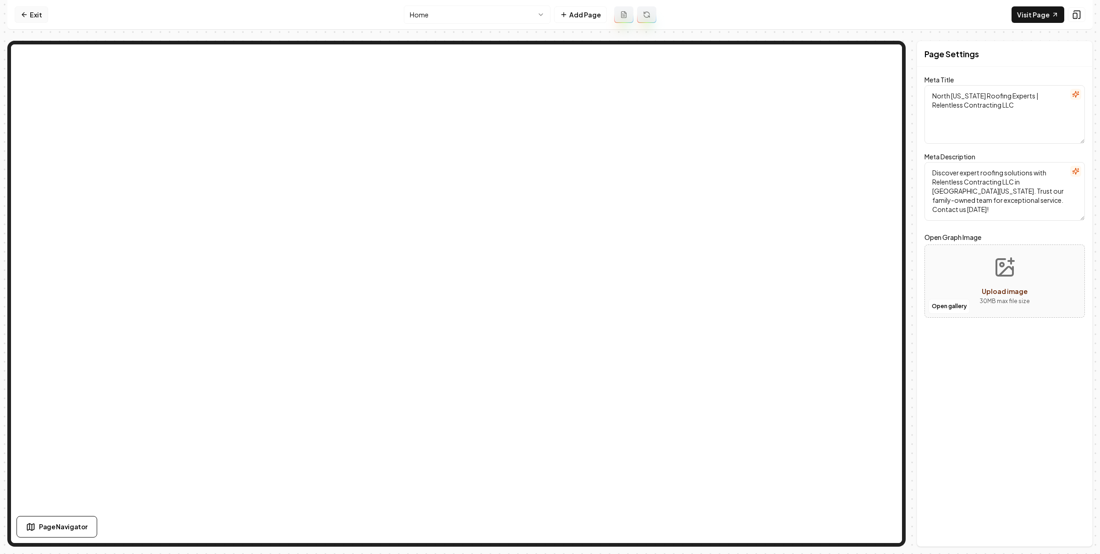
click at [31, 15] on link "Exit" at bounding box center [31, 14] width 33 height 16
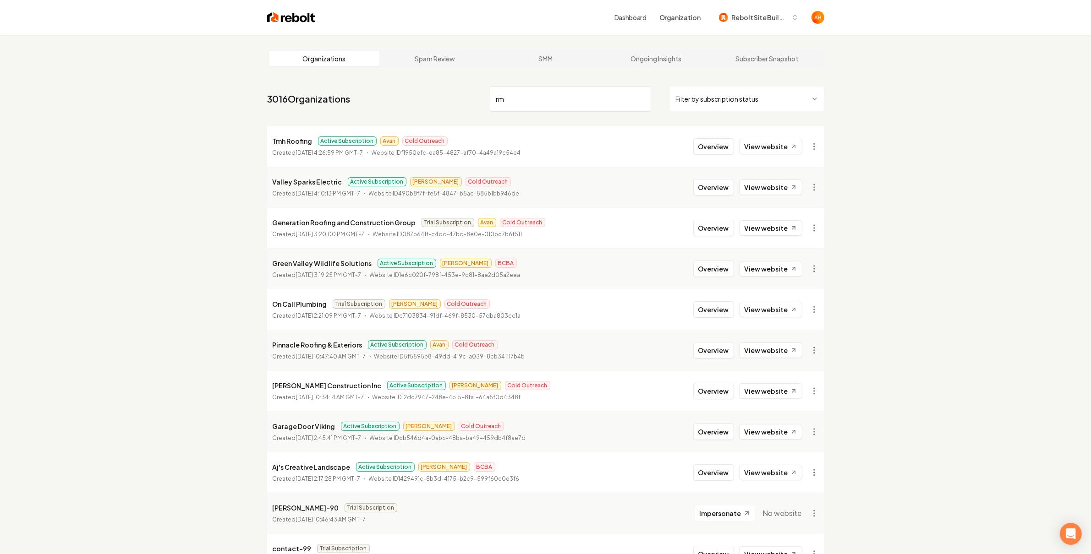
type input "r"
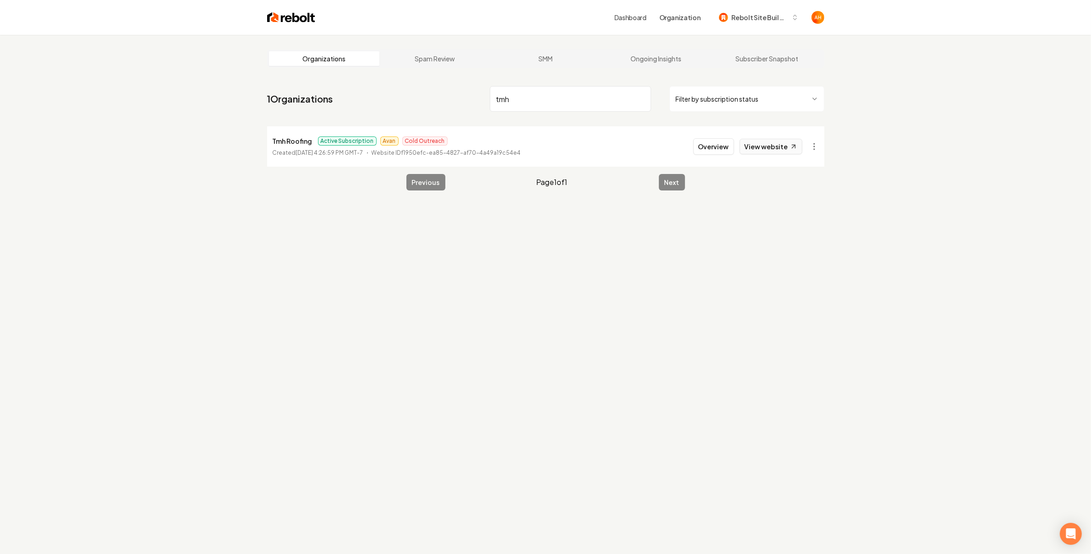
click at [750, 147] on link "View website" at bounding box center [771, 147] width 63 height 16
click at [541, 102] on input "tmh" at bounding box center [570, 99] width 161 height 26
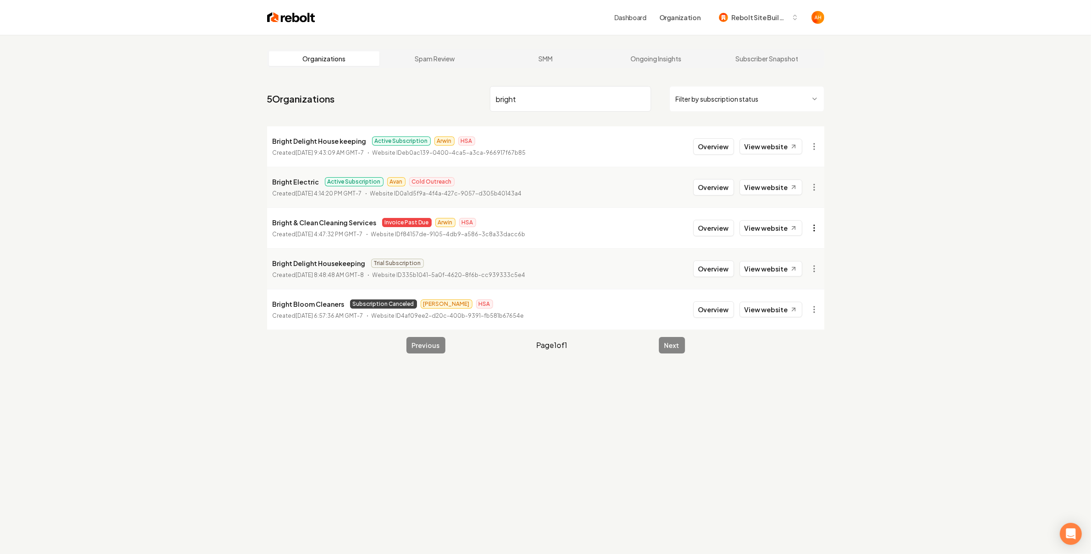
click at [820, 220] on html "Dashboard Organization Rebolt Site Builder Organizations Spam Review SMM Ongoin…" at bounding box center [545, 277] width 1091 height 554
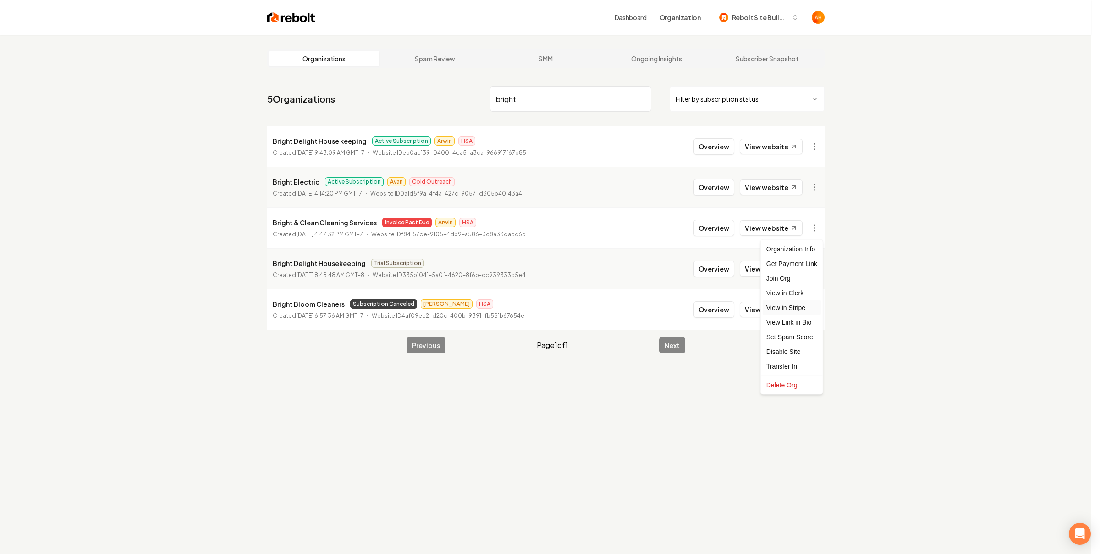
click at [797, 308] on link "View in Stripe" at bounding box center [791, 308] width 58 height 15
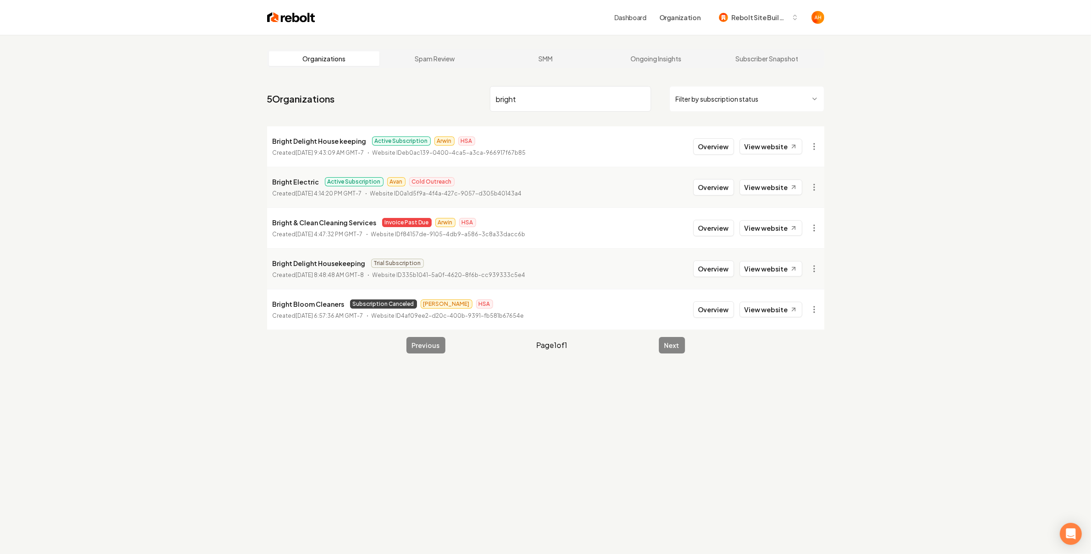
click at [551, 107] on input "bright" at bounding box center [570, 99] width 161 height 26
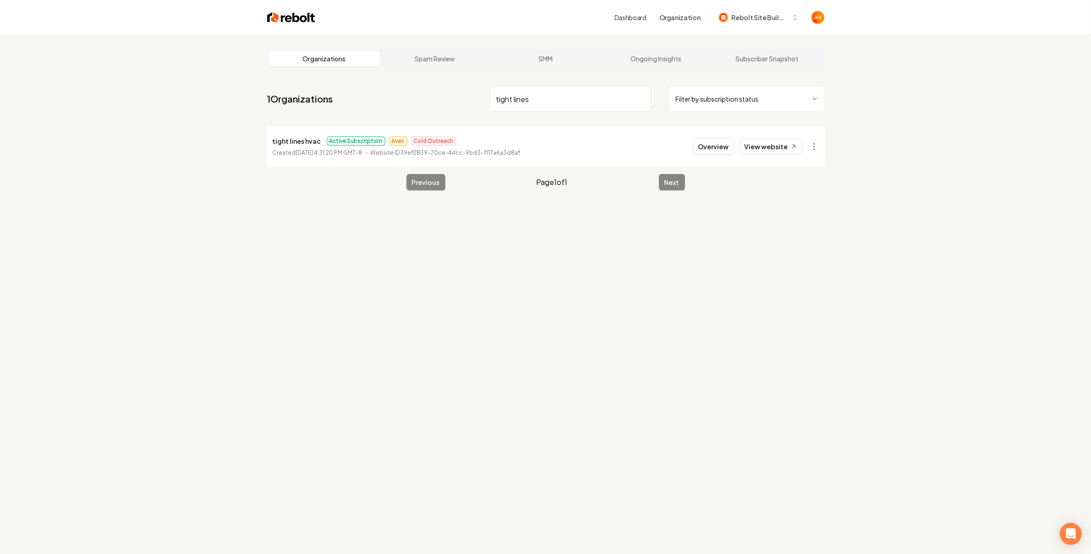
click at [745, 135] on li "tight lines hvac Active Subscription Avan Cold Outreach Created [DATE] 4:31:20 …" at bounding box center [545, 146] width 557 height 40
click at [767, 152] on link "View website" at bounding box center [771, 147] width 63 height 16
click at [598, 95] on input "tight lines" at bounding box center [570, 99] width 161 height 26
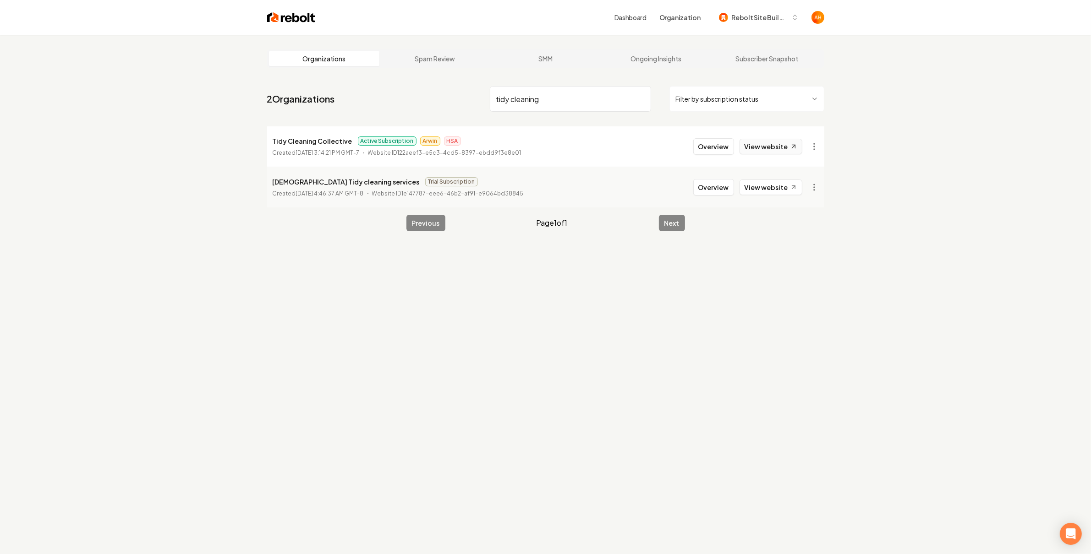
click at [794, 143] on icon at bounding box center [793, 147] width 8 height 8
click at [548, 104] on input "tidy cleaning" at bounding box center [570, 99] width 161 height 26
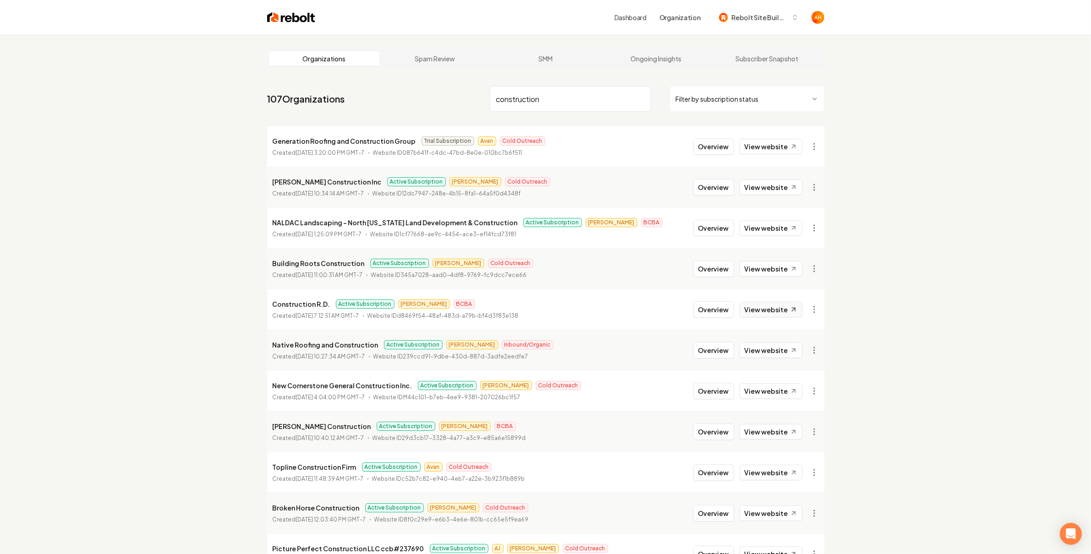
click at [751, 307] on link "View website" at bounding box center [771, 310] width 63 height 16
click at [552, 111] on input "construction" at bounding box center [570, 99] width 161 height 26
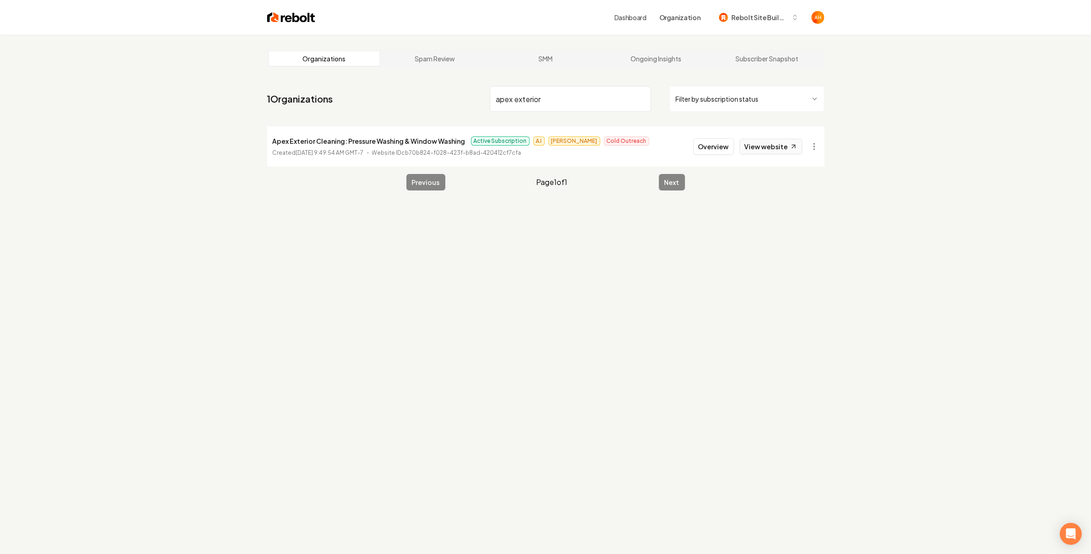
click at [789, 151] on link "View website" at bounding box center [771, 147] width 63 height 16
click at [578, 114] on nav "1 Organizations apex exterior Filter by subscription status" at bounding box center [545, 102] width 557 height 40
click at [582, 107] on input "apex exterior" at bounding box center [570, 99] width 161 height 26
type input ";"
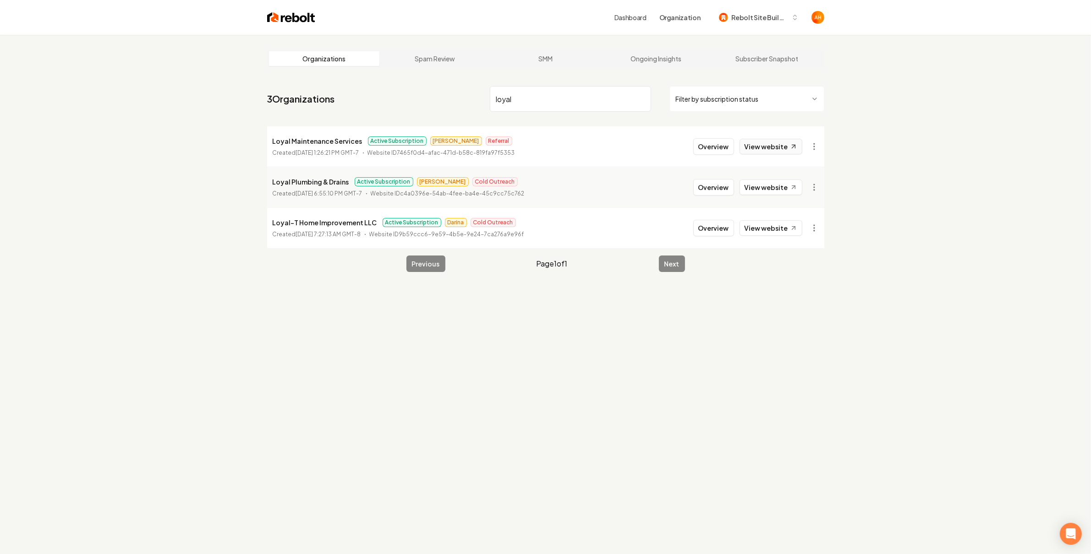
click at [784, 146] on link "View website" at bounding box center [771, 147] width 63 height 16
click at [779, 186] on link "View website" at bounding box center [771, 188] width 63 height 16
click at [811, 189] on html "Dashboard Organization Rebolt Site Builder Organizations Spam Review SMM Ongoin…" at bounding box center [545, 277] width 1091 height 554
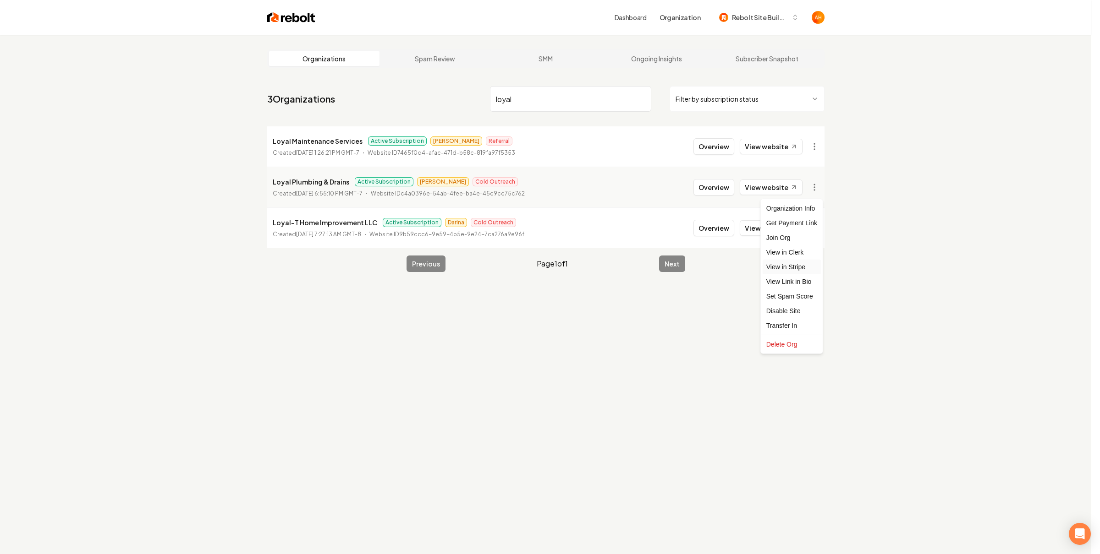
click at [798, 266] on link "View in Stripe" at bounding box center [791, 267] width 58 height 15
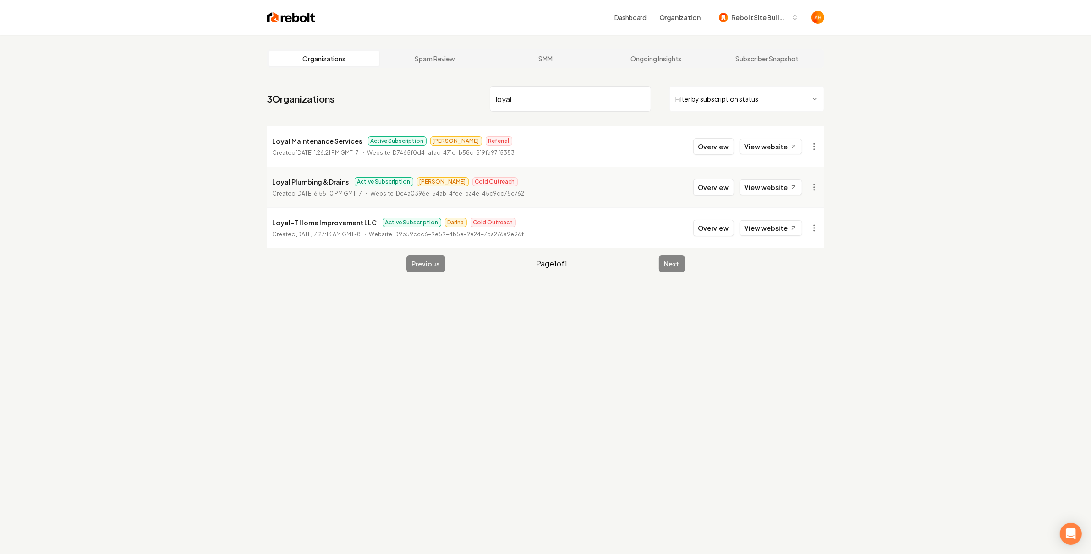
click at [527, 101] on input "loyal" at bounding box center [570, 99] width 161 height 26
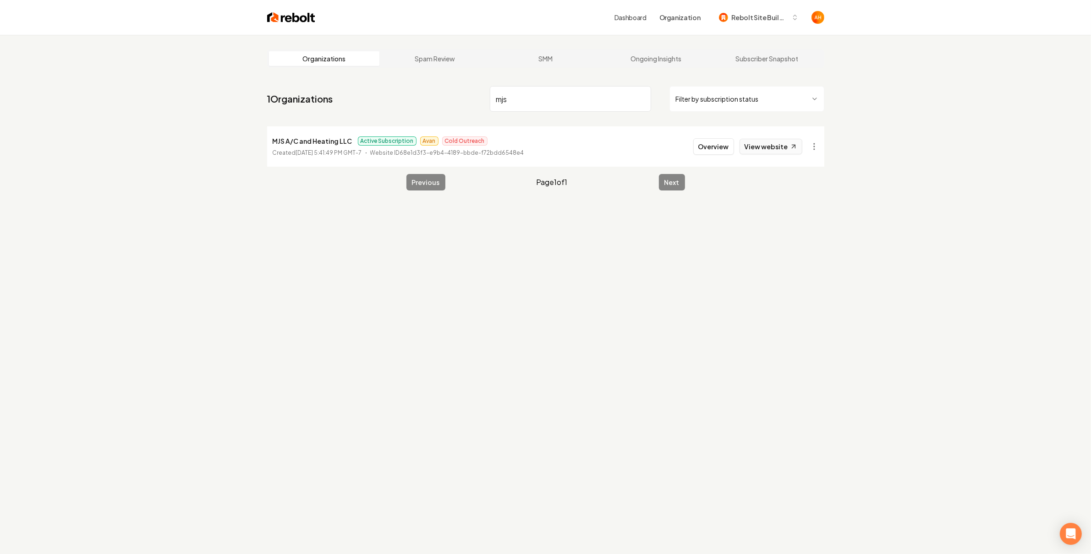
click at [768, 148] on link "View website" at bounding box center [771, 147] width 63 height 16
click at [558, 103] on input "mjs" at bounding box center [570, 99] width 161 height 26
click at [768, 145] on link "View website" at bounding box center [771, 147] width 63 height 16
click at [549, 100] on input "tidy [DEMOGRAPHIC_DATA]" at bounding box center [570, 99] width 161 height 26
type input "clean freaks"
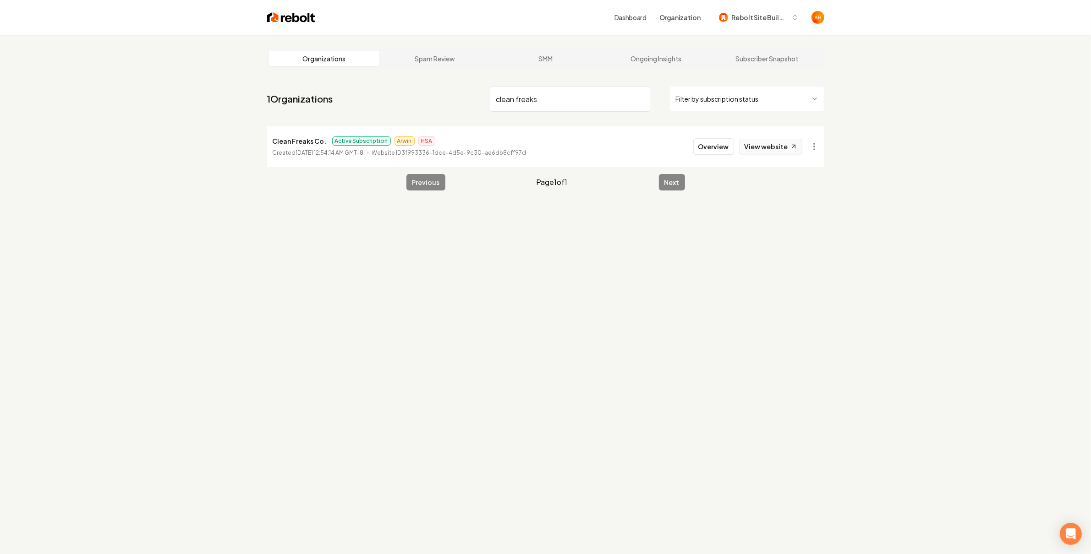
click at [767, 146] on link "View website" at bounding box center [771, 147] width 63 height 16
click at [714, 148] on button "Overview" at bounding box center [713, 146] width 41 height 16
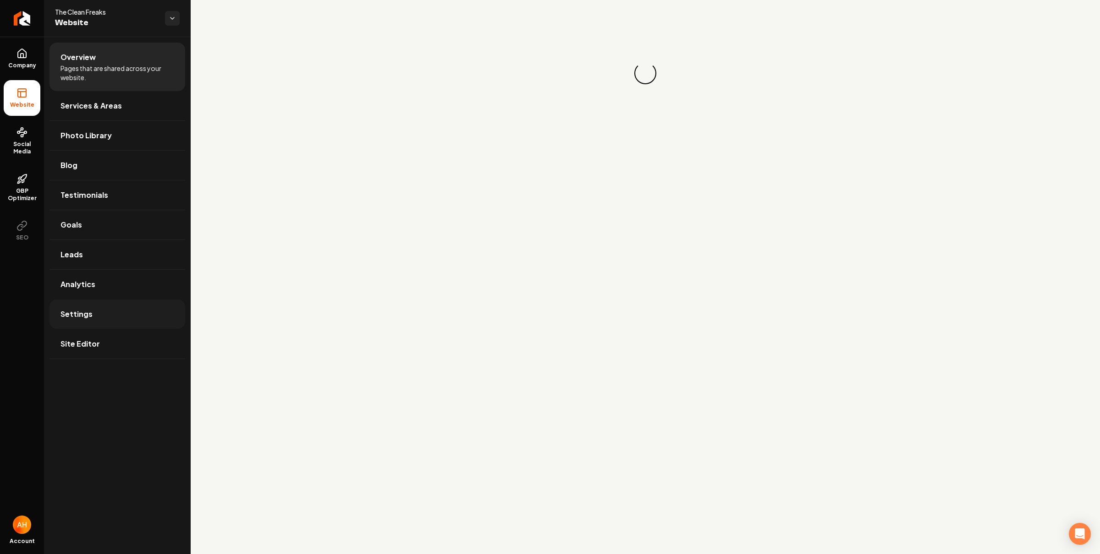
click at [170, 310] on link "Settings" at bounding box center [117, 314] width 136 height 29
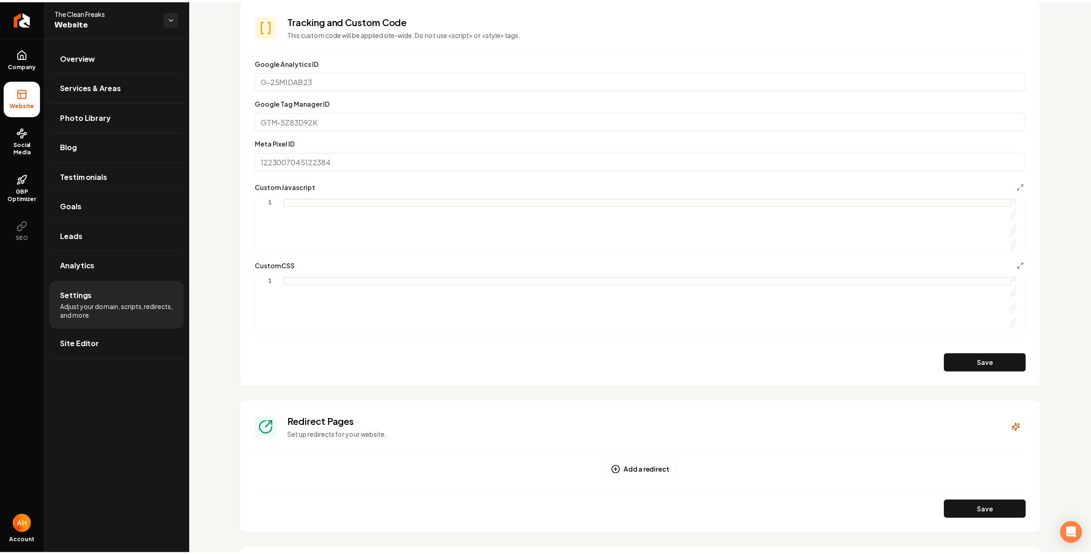
scroll to position [491, 0]
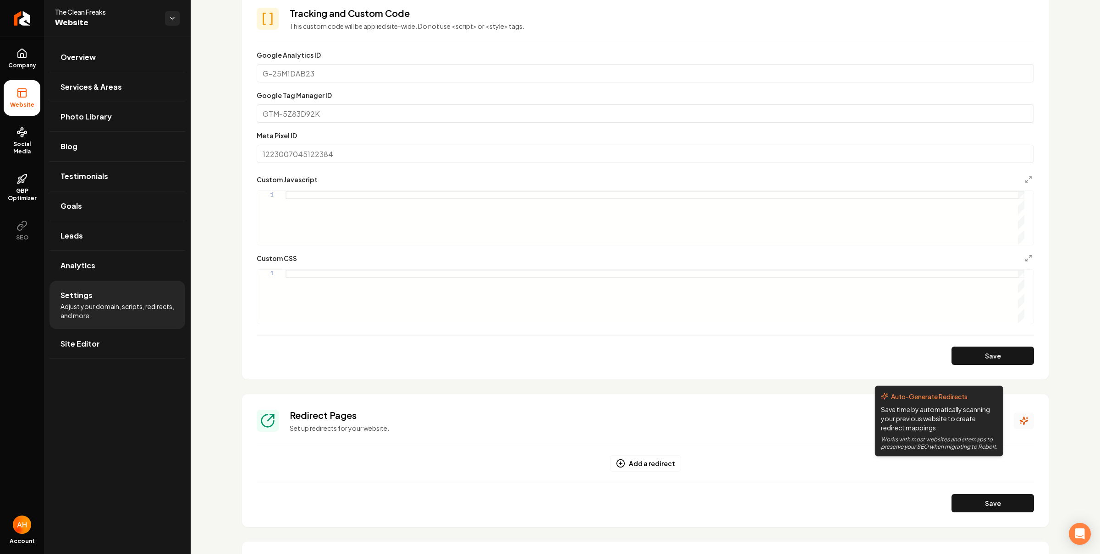
click at [1019, 421] on icon "Main content area" at bounding box center [1023, 421] width 9 height 9
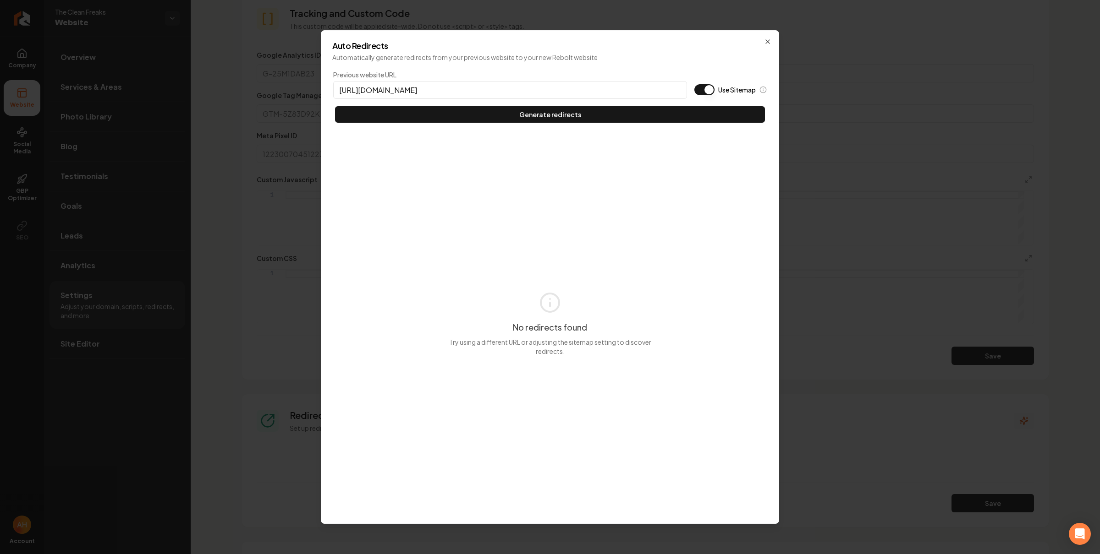
type input "[URL][DOMAIN_NAME]"
type button "on"
click at [694, 84] on button "Use Sitemap" at bounding box center [704, 89] width 20 height 11
click at [335, 106] on button "Generate redirects" at bounding box center [550, 114] width 430 height 16
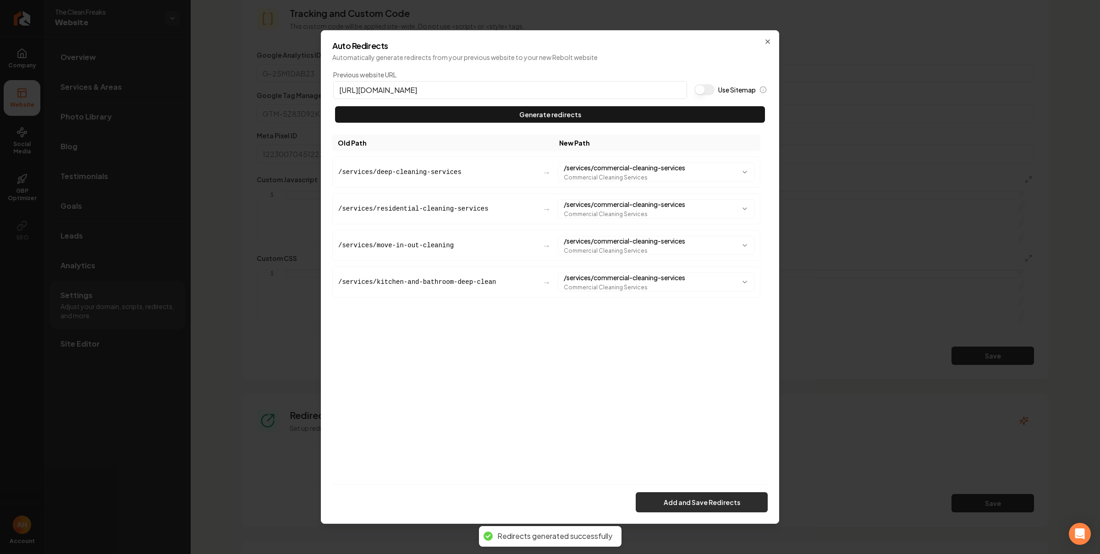
click at [718, 493] on button "Add and Save Redirects" at bounding box center [702, 503] width 132 height 20
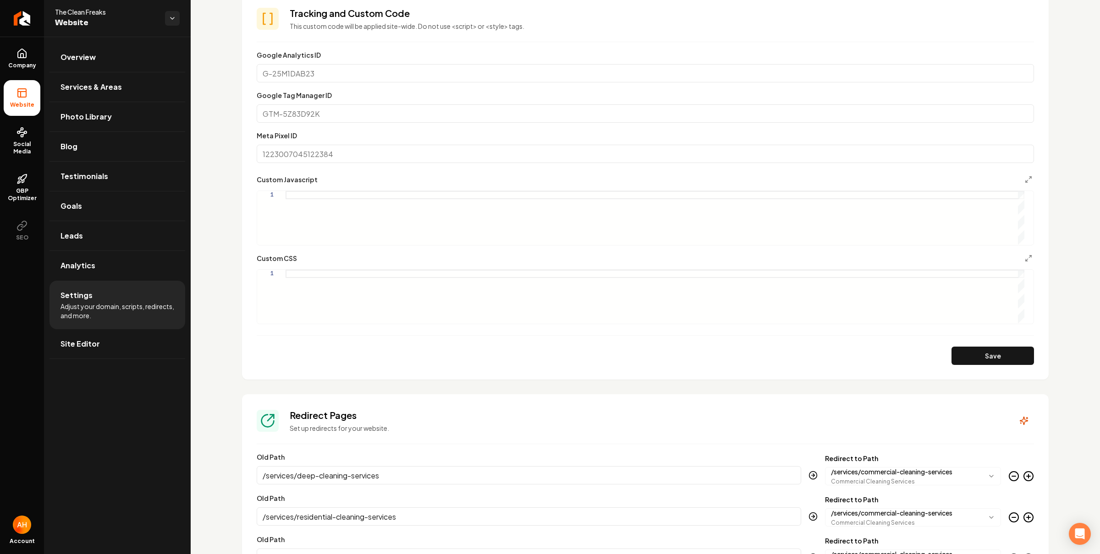
click at [537, 49] on div "Google Analytics ID" at bounding box center [645, 65] width 777 height 33
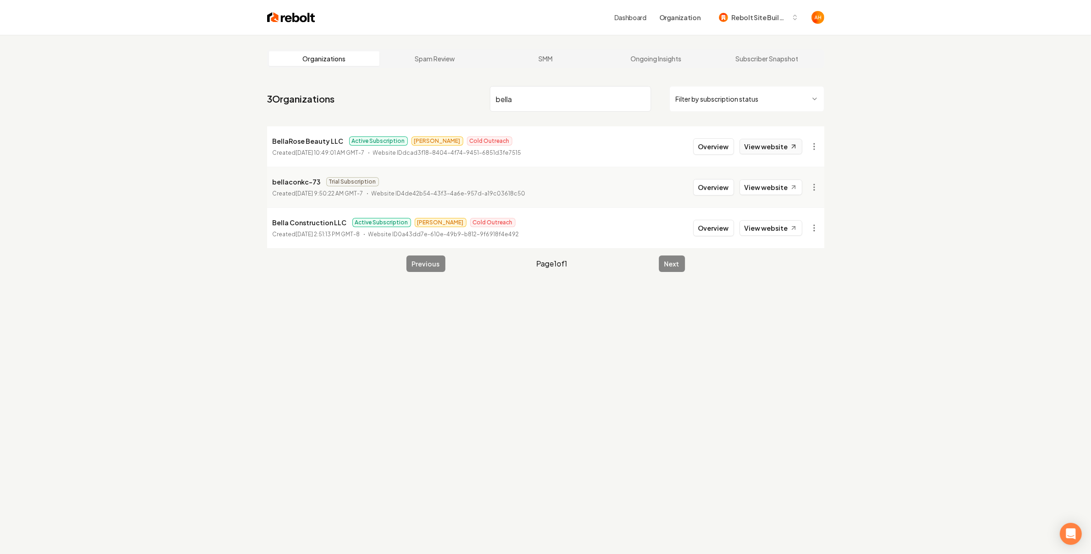
type input "bella"
click at [778, 151] on link "View website" at bounding box center [771, 147] width 63 height 16
